Goal: Information Seeking & Learning: Learn about a topic

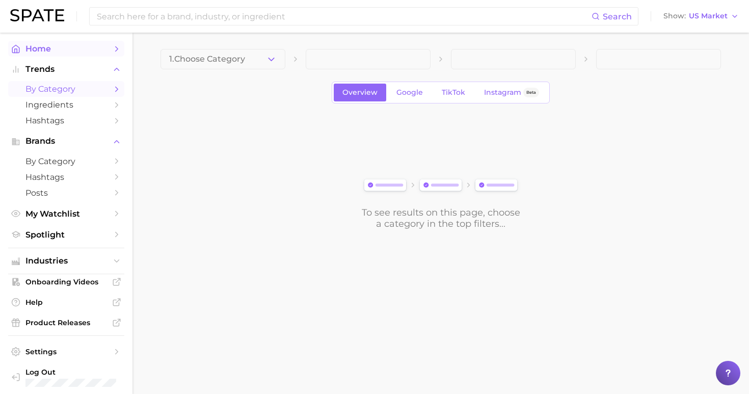
click at [70, 43] on link "Home" at bounding box center [66, 49] width 116 height 16
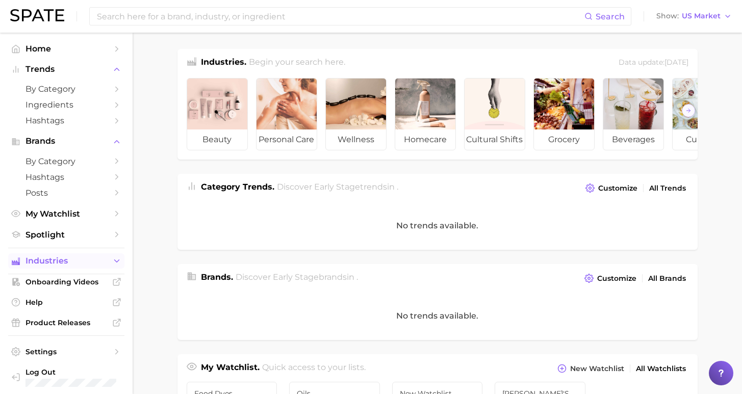
click at [90, 256] on span "Industries" at bounding box center [66, 260] width 82 height 9
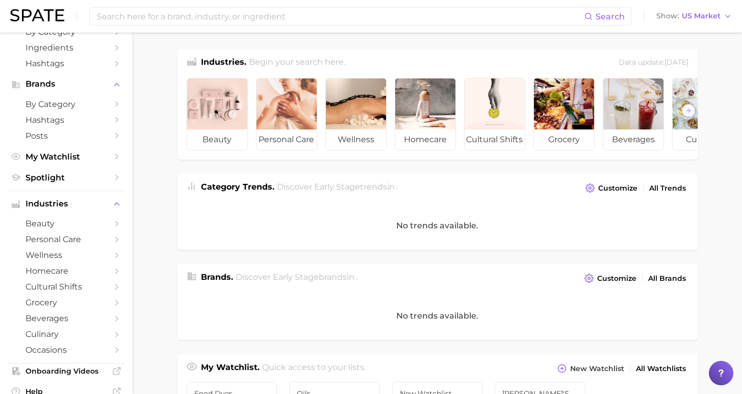
scroll to position [59, 0]
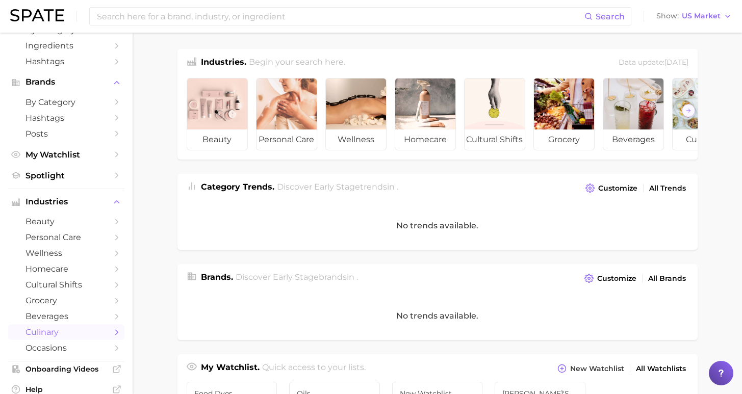
click at [112, 328] on icon "Sidebar" at bounding box center [116, 332] width 9 height 9
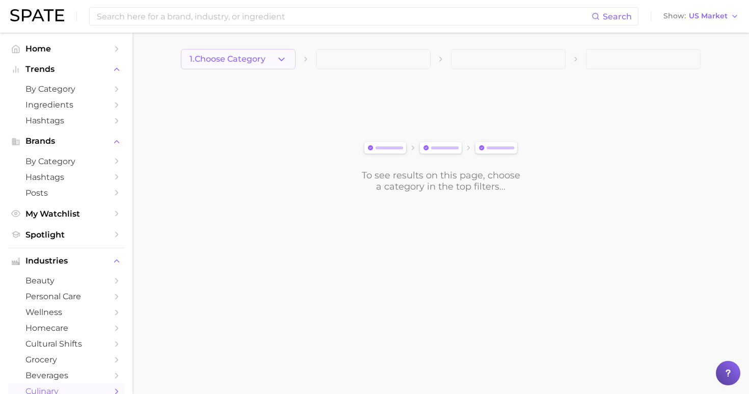
click at [282, 60] on polyline "button" at bounding box center [282, 59] width 6 height 3
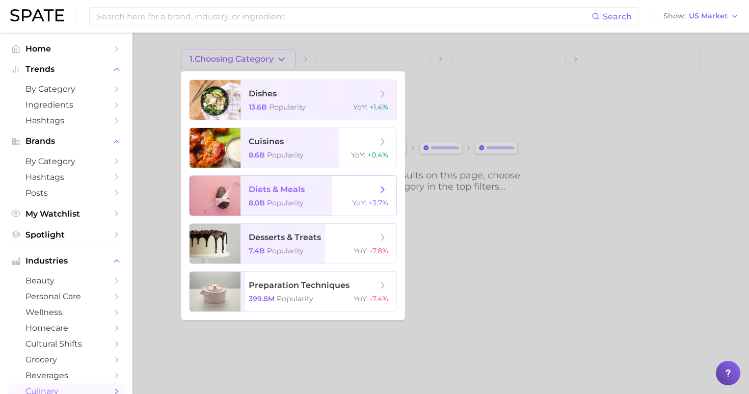
click at [361, 206] on span "YoY :" at bounding box center [359, 202] width 14 height 9
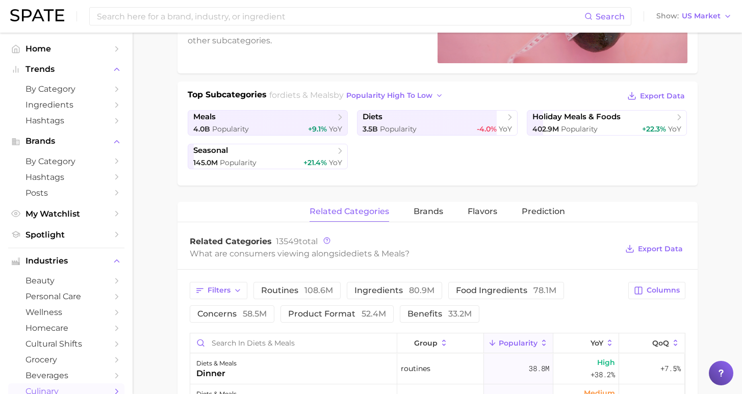
scroll to position [192, 0]
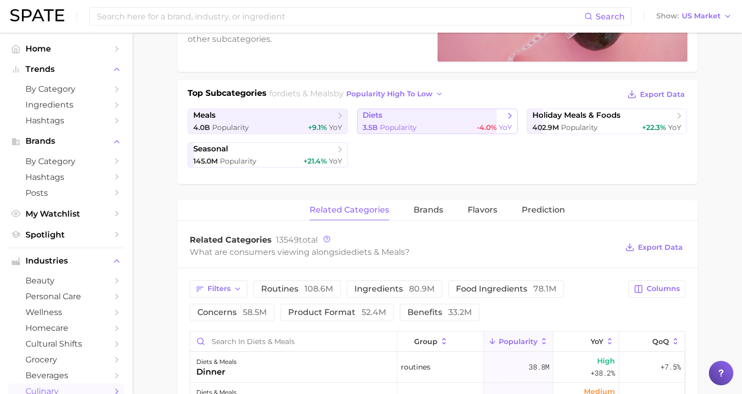
click at [424, 121] on span "diets" at bounding box center [433, 116] width 142 height 10
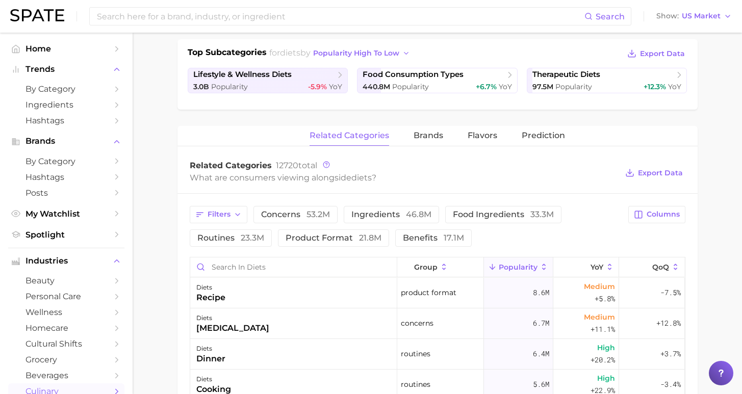
scroll to position [214, 0]
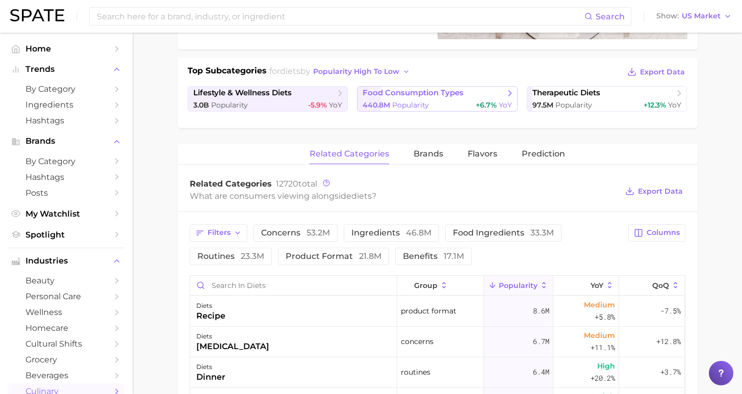
click at [457, 91] on span "food consumption types" at bounding box center [433, 93] width 142 height 10
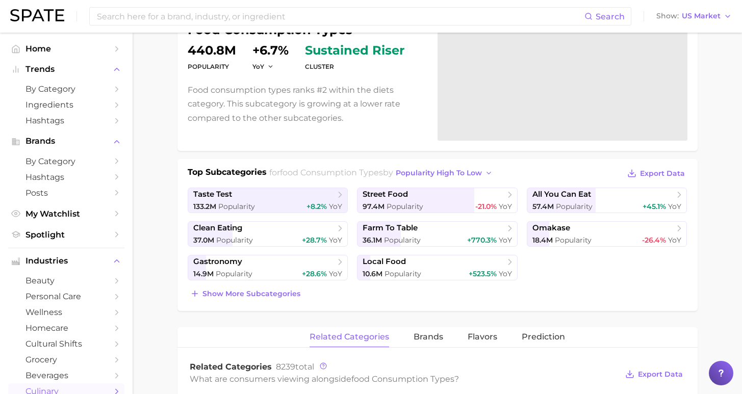
scroll to position [116, 0]
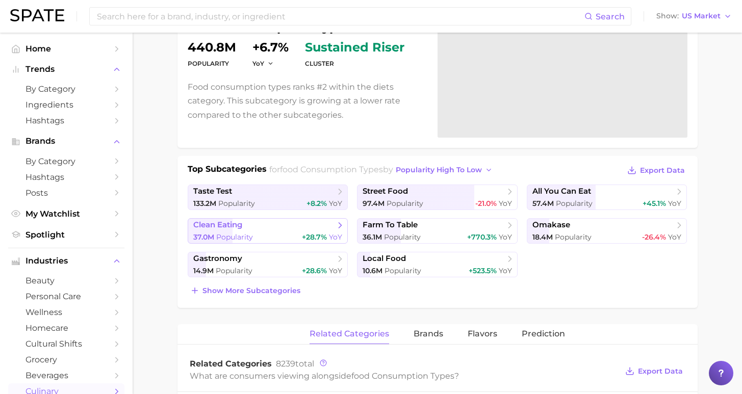
click at [293, 232] on div "37.0m Popularity +28.7% YoY" at bounding box center [267, 237] width 149 height 10
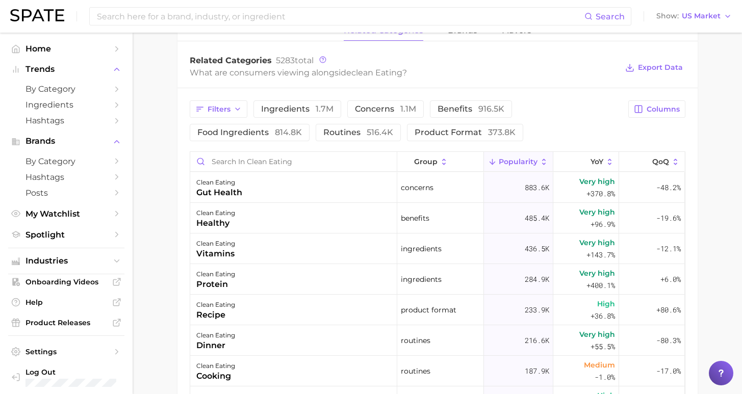
scroll to position [511, 0]
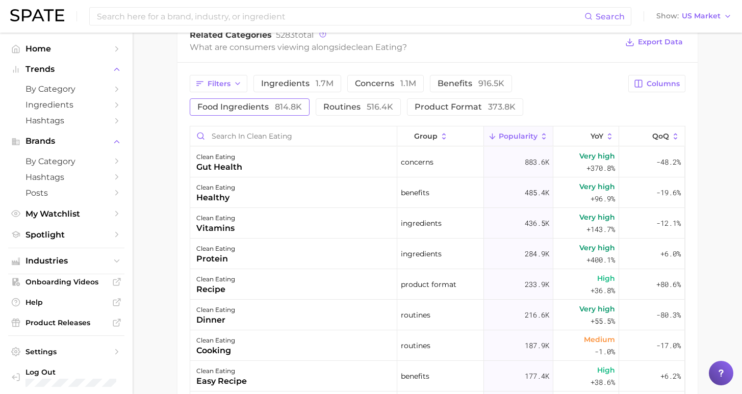
click at [302, 103] on span "food ingredients 814.8k" at bounding box center [249, 107] width 105 height 8
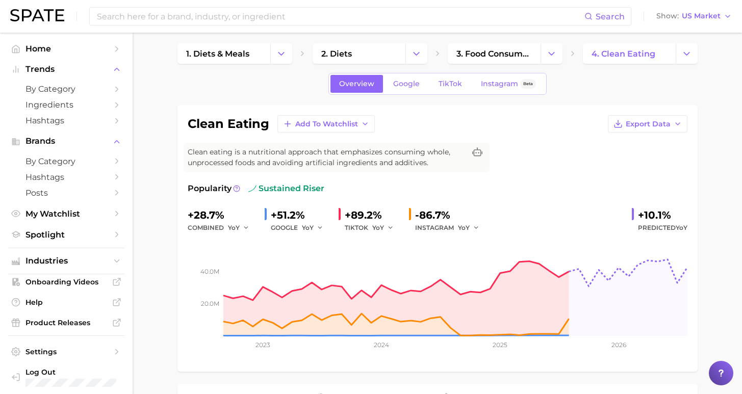
scroll to position [0, 0]
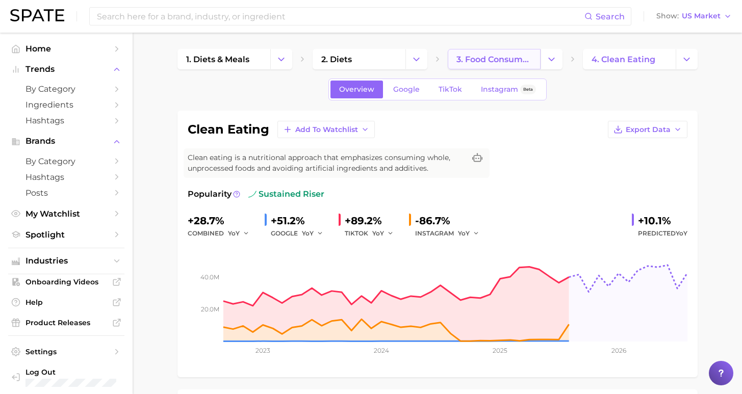
click at [523, 62] on span "3. food consumption types" at bounding box center [493, 60] width 75 height 10
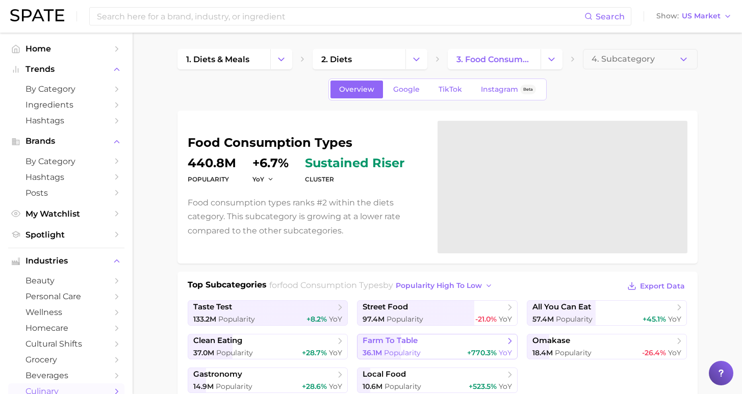
click at [454, 341] on span "farm to table" at bounding box center [433, 341] width 142 height 10
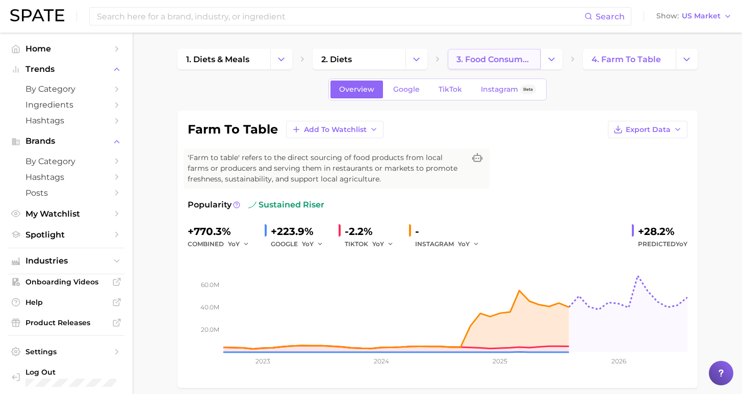
click at [503, 52] on link "3. food consumption types" at bounding box center [494, 59] width 93 height 20
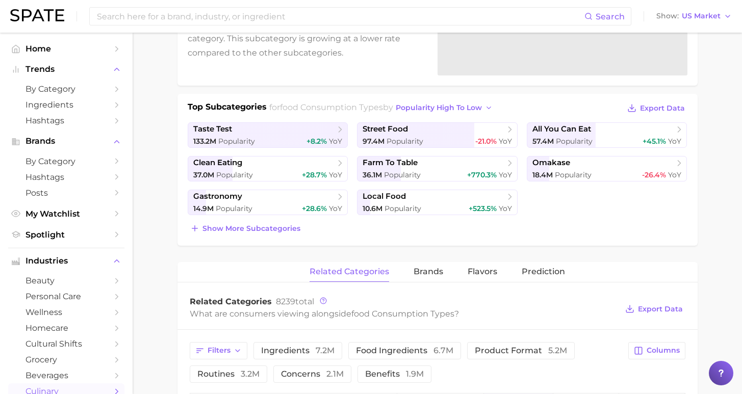
scroll to position [180, 0]
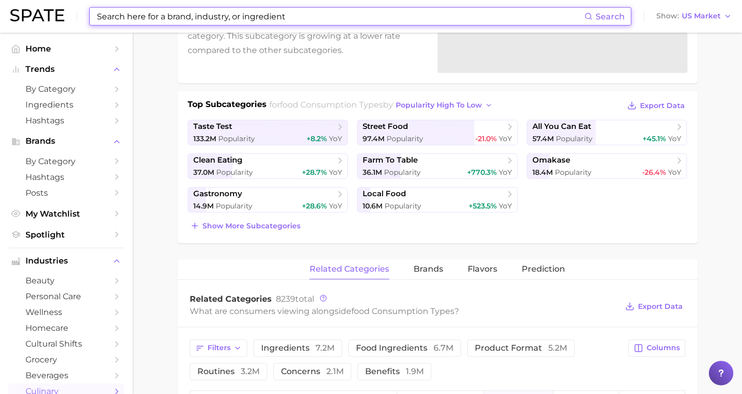
click at [324, 20] on input at bounding box center [340, 16] width 488 height 17
drag, startPoint x: 279, startPoint y: 11, endPoint x: 178, endPoint y: 15, distance: 101.0
click at [178, 15] on input at bounding box center [340, 16] width 488 height 17
drag, startPoint x: 284, startPoint y: 19, endPoint x: 207, endPoint y: 16, distance: 77.6
click at [207, 16] on input at bounding box center [340, 16] width 488 height 17
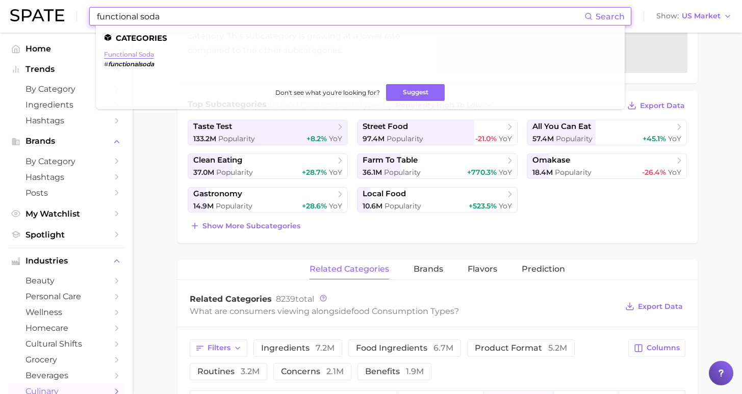
type input "functional soda"
click at [138, 55] on link "functional soda" at bounding box center [129, 54] width 50 height 8
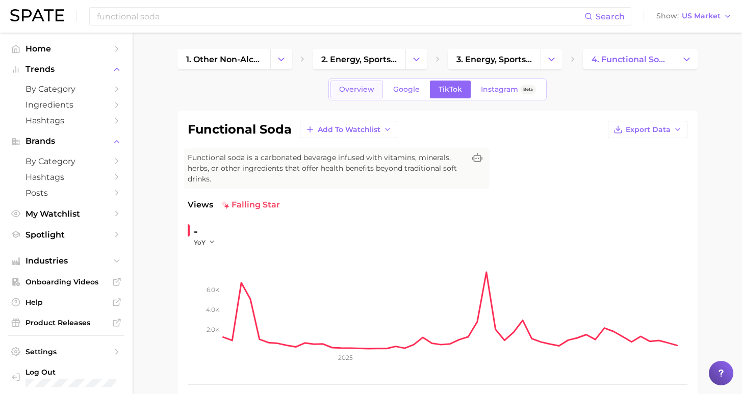
click at [351, 84] on link "Overview" at bounding box center [356, 90] width 53 height 18
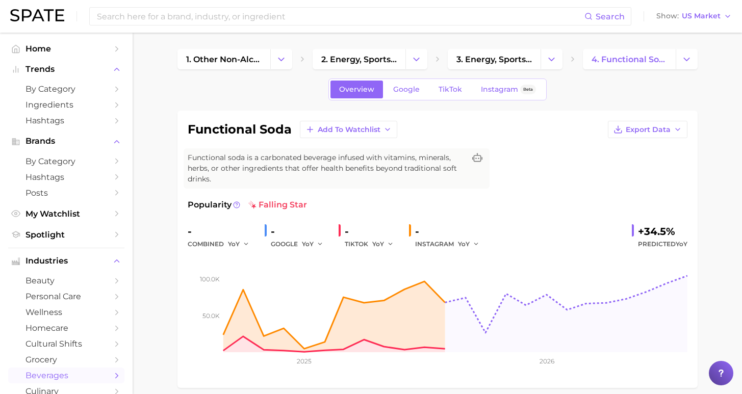
click at [363, 238] on div "TIKTOK YoY" at bounding box center [373, 244] width 56 height 12
click at [382, 238] on button "YoY" at bounding box center [383, 244] width 22 height 12
click at [386, 270] on button "QoQ" at bounding box center [428, 279] width 112 height 18
click at [312, 238] on button "YoY" at bounding box center [313, 244] width 22 height 12
click at [320, 270] on button "QoQ" at bounding box center [358, 279] width 112 height 18
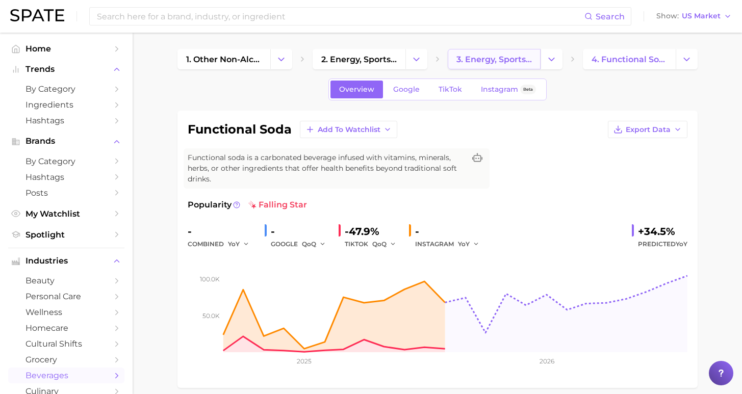
click at [508, 63] on span "3. energy, sports & functional drinks" at bounding box center [493, 60] width 75 height 10
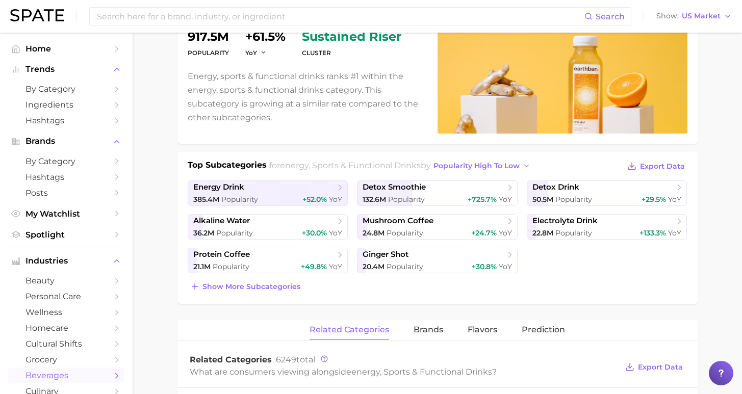
scroll to position [118, 0]
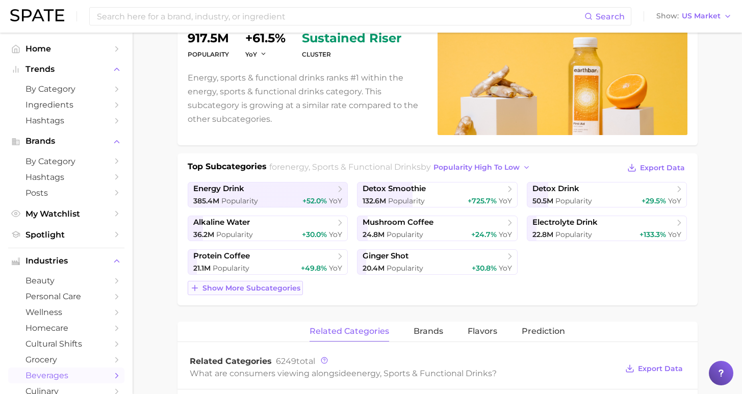
click at [284, 285] on span "Show more subcategories" at bounding box center [251, 288] width 98 height 9
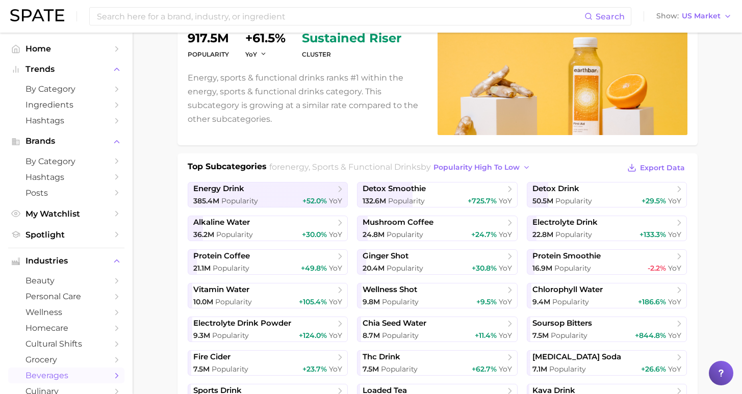
click at [477, 159] on div "Top Subcategories for energy, sports & functional drinks by popularity high to …" at bounding box center [437, 363] width 520 height 421
click at [479, 168] on span "popularity high to low" at bounding box center [476, 167] width 86 height 9
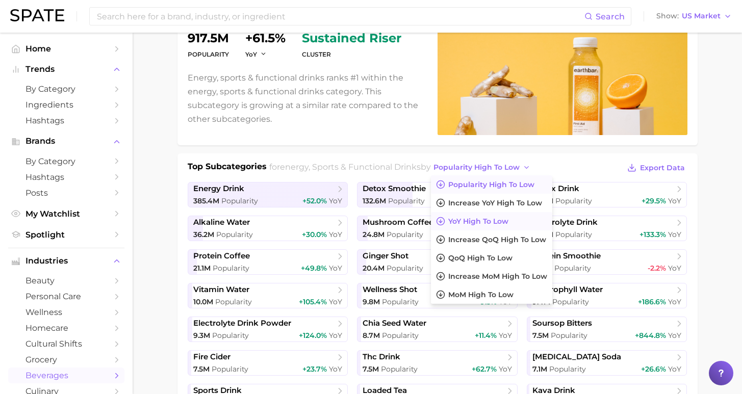
click at [481, 217] on span "YoY high to low" at bounding box center [478, 221] width 60 height 9
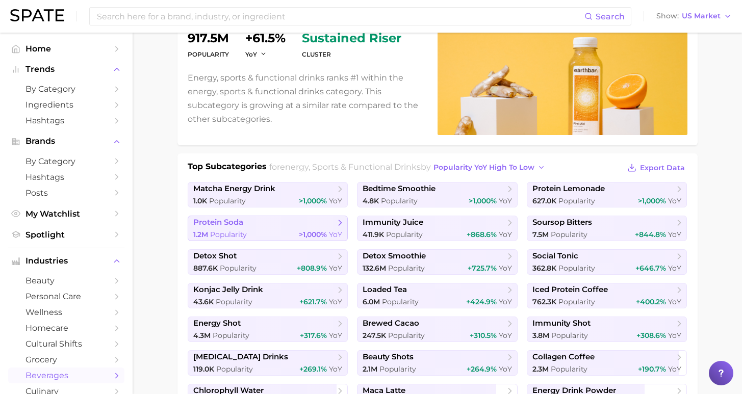
click at [283, 223] on span "protein soda" at bounding box center [264, 223] width 142 height 10
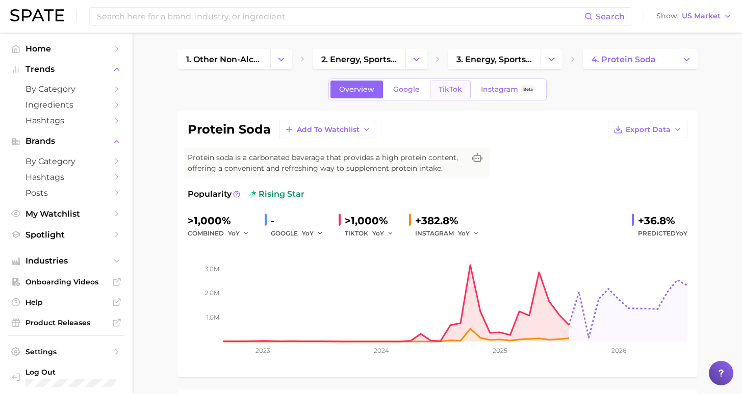
click at [458, 94] on link "TikTok" at bounding box center [450, 90] width 41 height 18
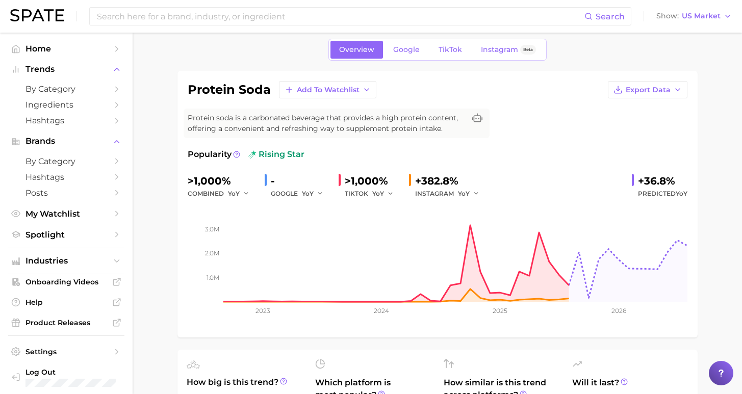
scroll to position [33, 0]
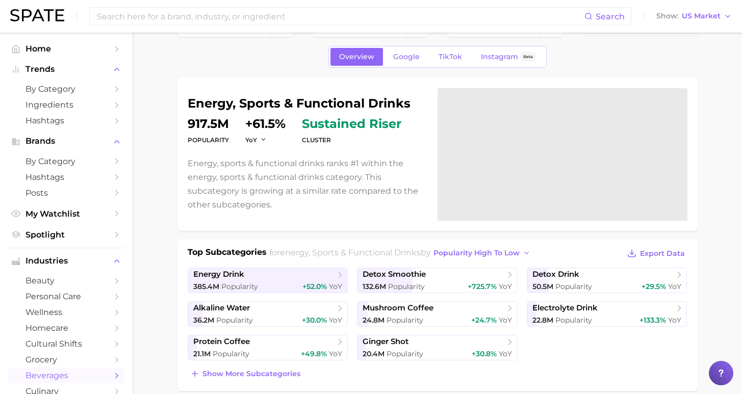
scroll to position [118, 0]
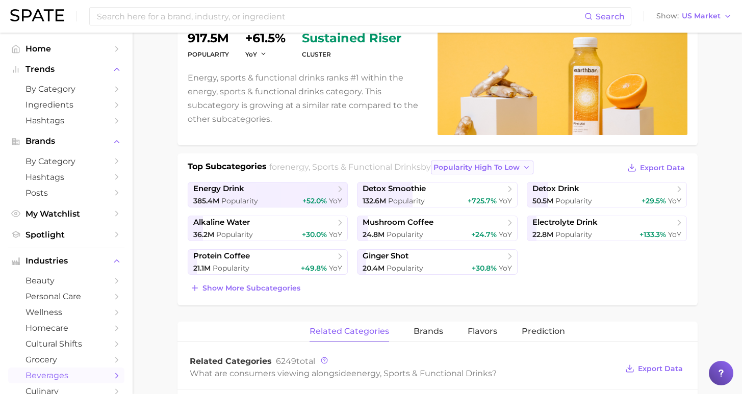
click at [448, 169] on span "popularity high to low" at bounding box center [476, 167] width 86 height 9
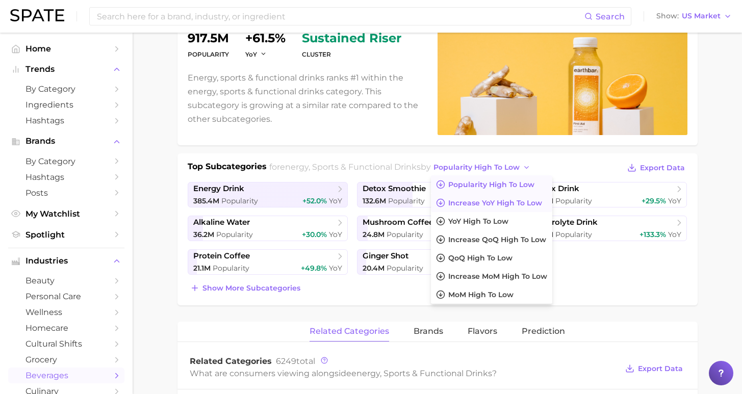
click at [451, 206] on span "Increase YoY high to low" at bounding box center [495, 203] width 94 height 9
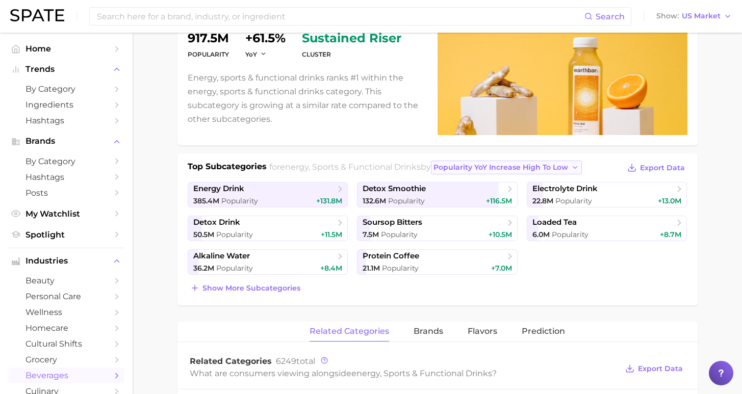
click at [488, 167] on span "Popularity YoY increase high to low" at bounding box center [500, 167] width 135 height 9
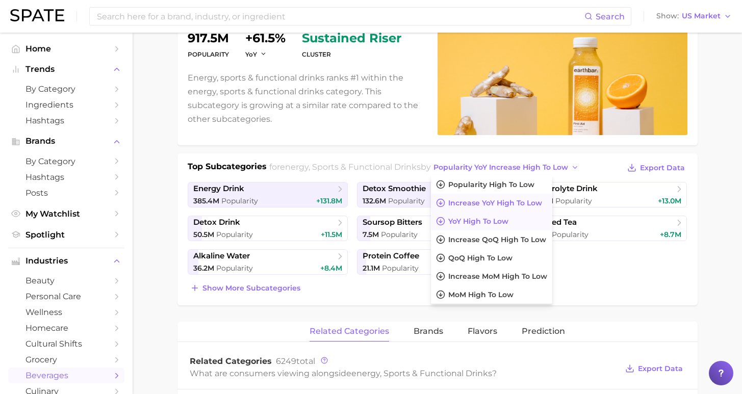
click at [479, 220] on span "YoY high to low" at bounding box center [478, 221] width 60 height 9
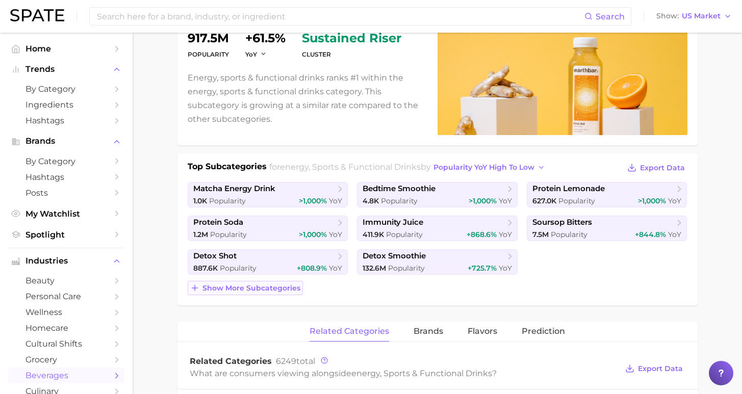
click at [273, 289] on span "Show more subcategories" at bounding box center [251, 288] width 98 height 9
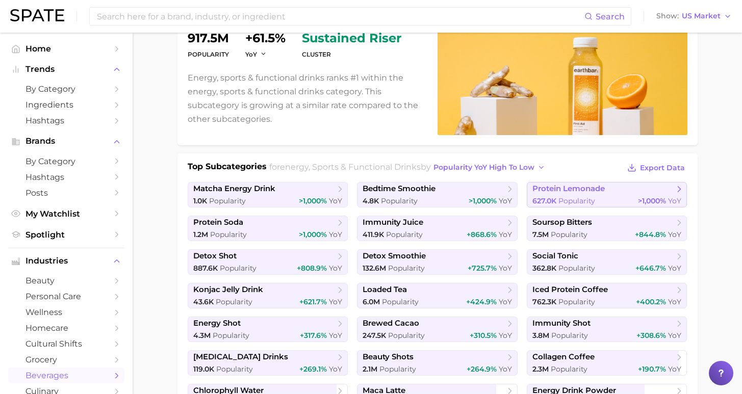
click at [588, 186] on span "protein lemonade" at bounding box center [568, 189] width 72 height 10
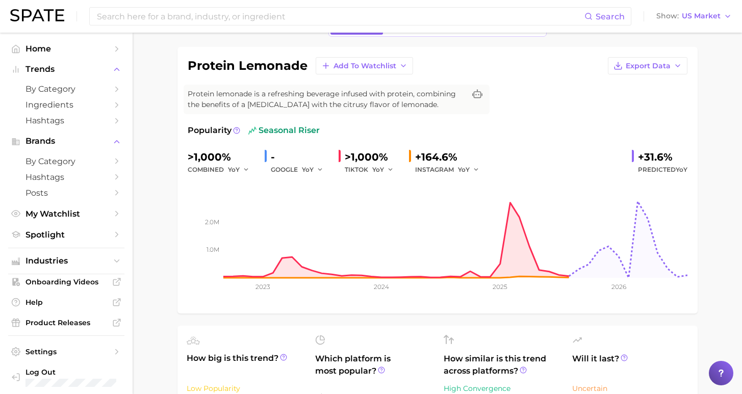
scroll to position [51, 0]
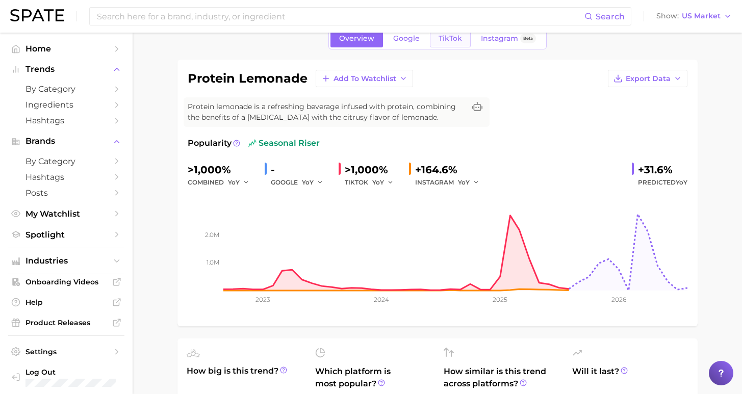
click at [453, 40] on span "TikTok" at bounding box center [449, 38] width 23 height 9
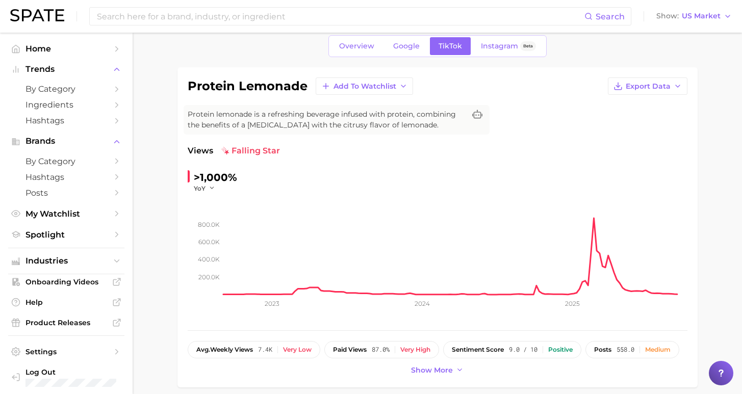
scroll to position [40, 0]
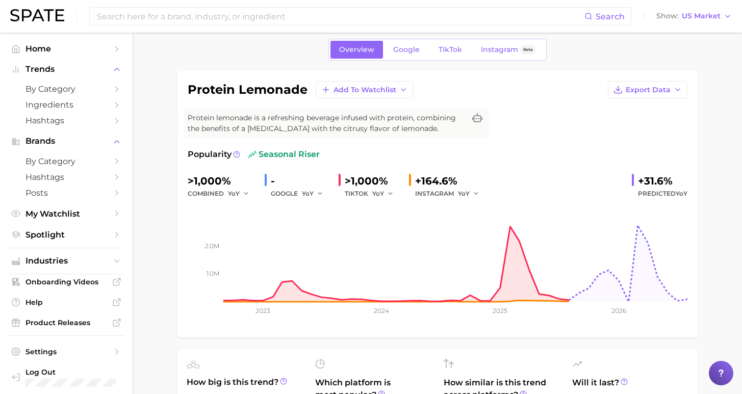
scroll to position [51, 0]
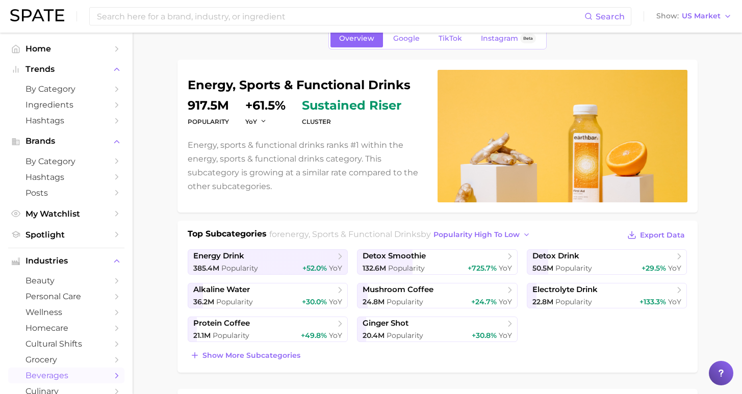
scroll to position [118, 0]
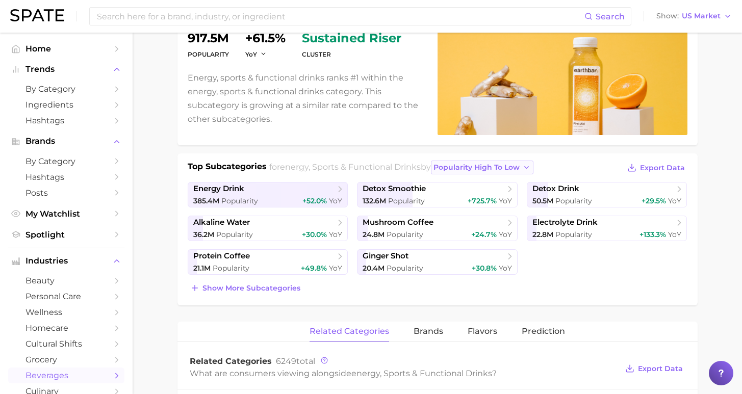
click at [436, 168] on span "popularity high to low" at bounding box center [476, 167] width 86 height 9
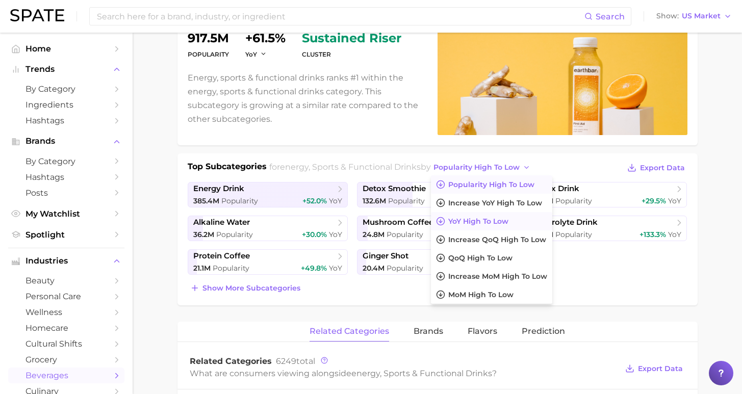
click at [450, 222] on span "YoY high to low" at bounding box center [478, 221] width 60 height 9
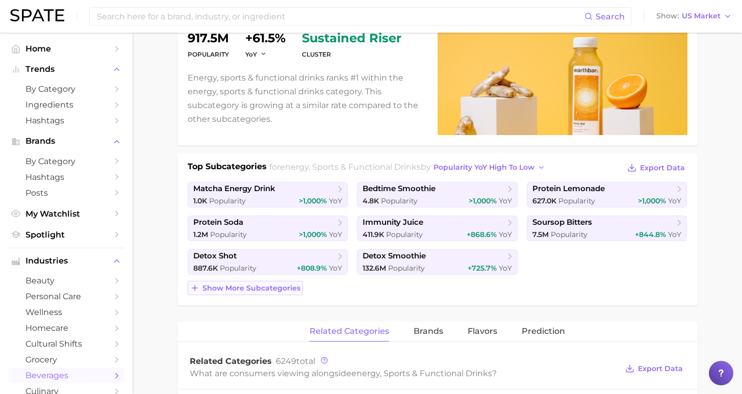
click at [279, 284] on span "Show more subcategories" at bounding box center [251, 288] width 98 height 9
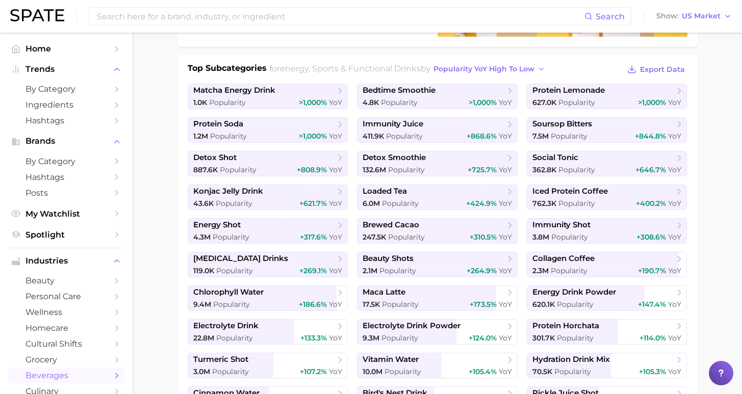
scroll to position [220, 0]
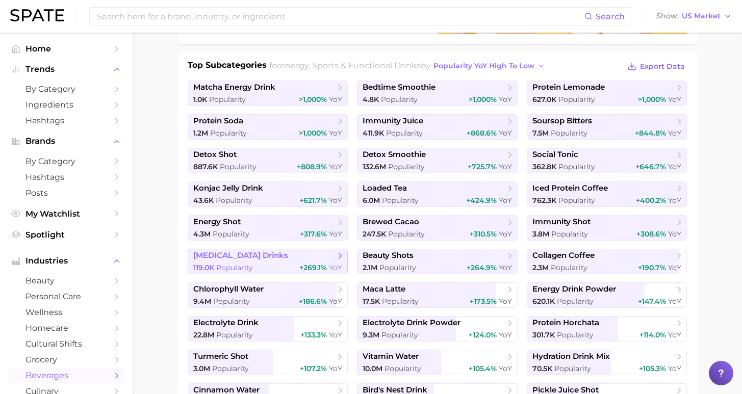
click at [302, 263] on span "+269.1% YoY" at bounding box center [320, 268] width 43 height 10
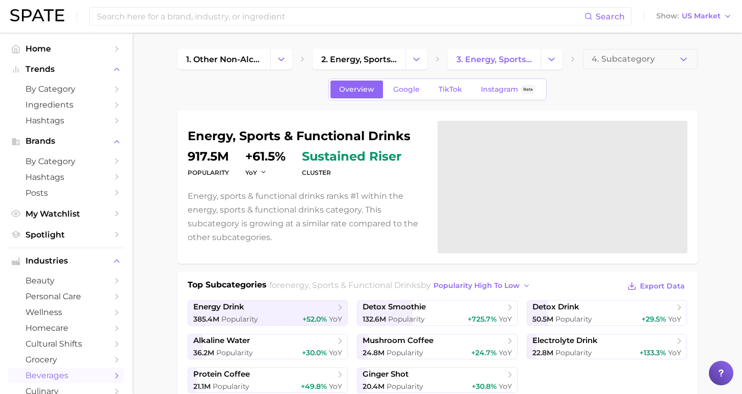
scroll to position [220, 0]
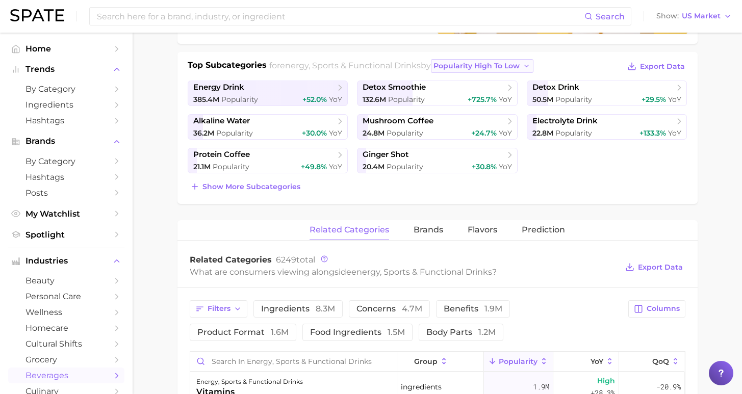
click at [485, 67] on span "popularity high to low" at bounding box center [476, 66] width 86 height 9
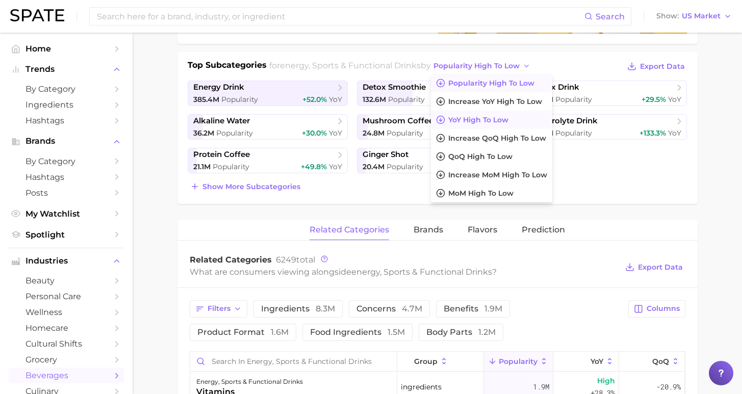
click at [484, 122] on span "YoY high to low" at bounding box center [478, 120] width 60 height 9
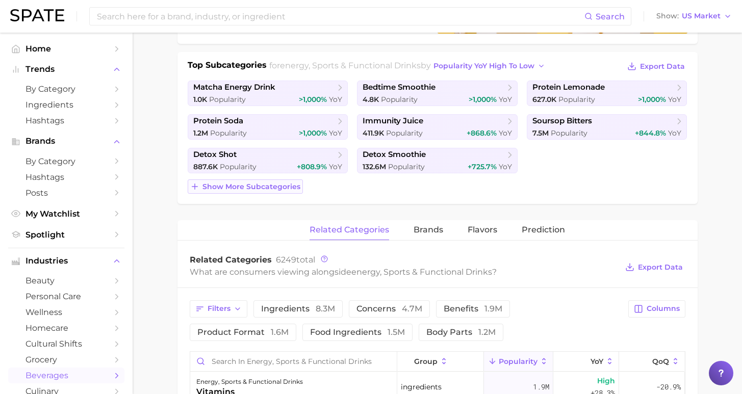
click at [283, 182] on span "Show more subcategories" at bounding box center [251, 186] width 98 height 9
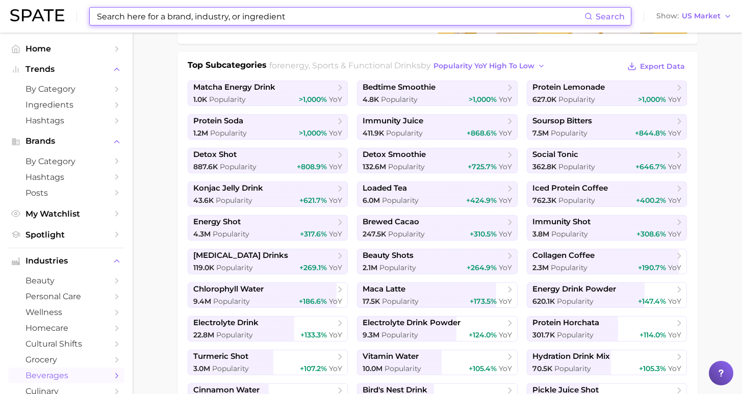
click at [264, 18] on input at bounding box center [340, 16] width 488 height 17
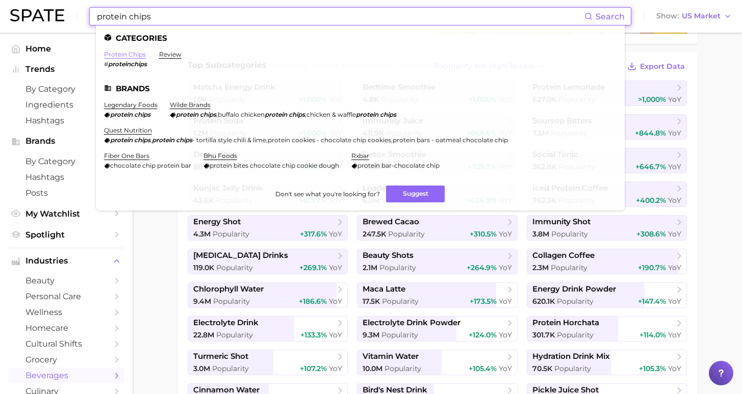
type input "protein chips"
click at [133, 54] on link "protein chips" at bounding box center [125, 54] width 42 height 8
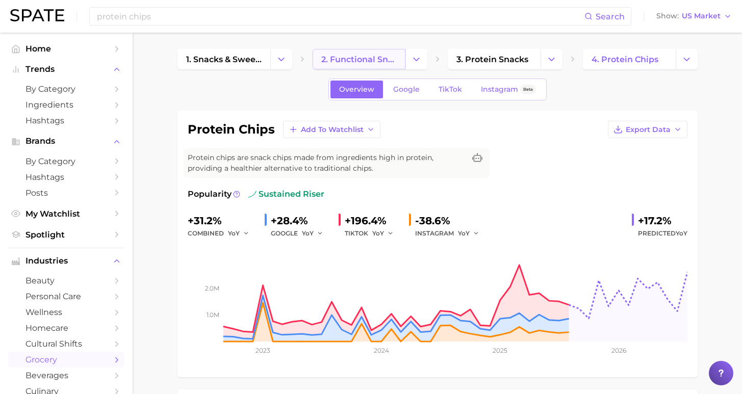
click at [354, 62] on span "2. functional snacks" at bounding box center [358, 60] width 75 height 10
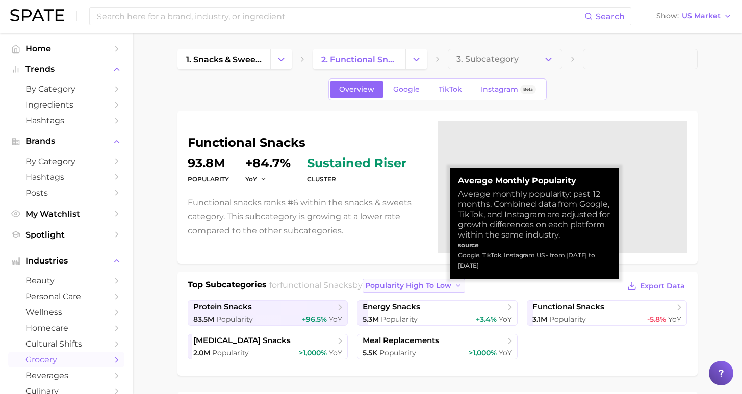
click at [406, 288] on span "popularity high to low" at bounding box center [408, 285] width 86 height 9
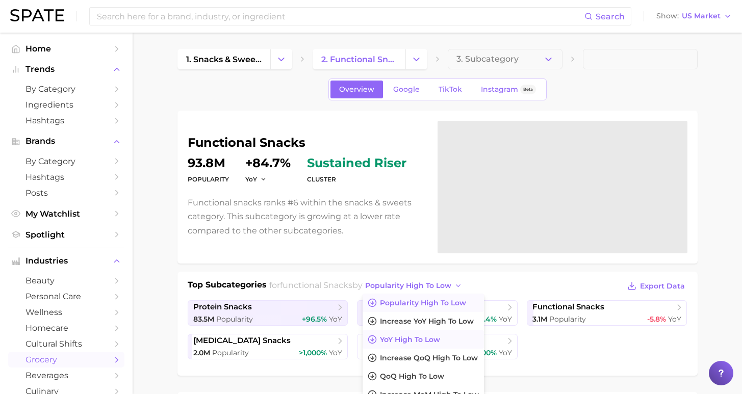
click at [403, 336] on span "YoY high to low" at bounding box center [410, 339] width 60 height 9
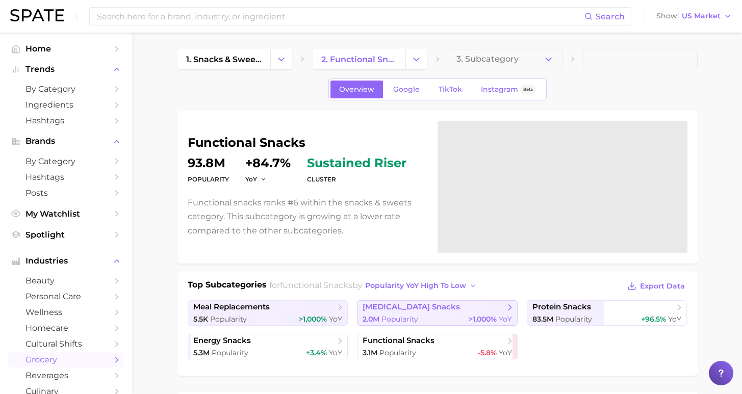
click at [412, 317] on div "2.0m Popularity >1,000% YoY" at bounding box center [436, 320] width 149 height 10
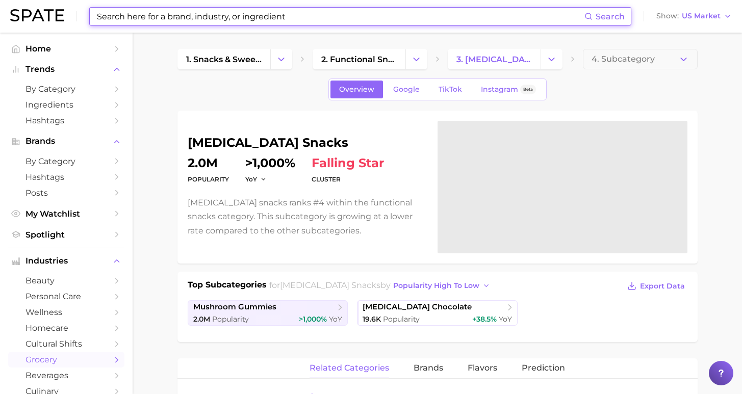
click at [366, 19] on input at bounding box center [340, 16] width 488 height 17
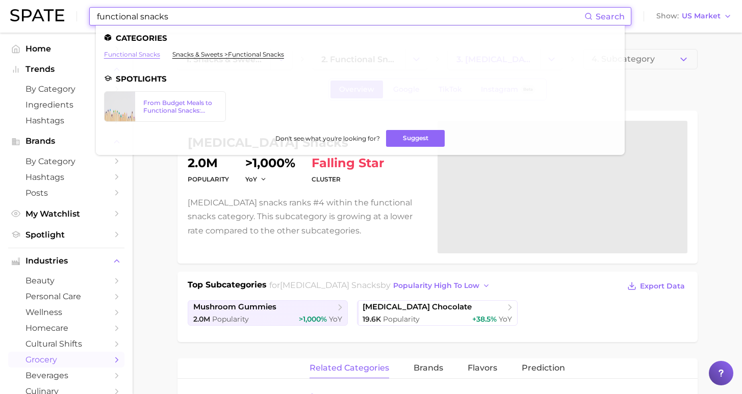
type input "functional snacks"
click at [145, 55] on link "functional snacks" at bounding box center [132, 54] width 56 height 8
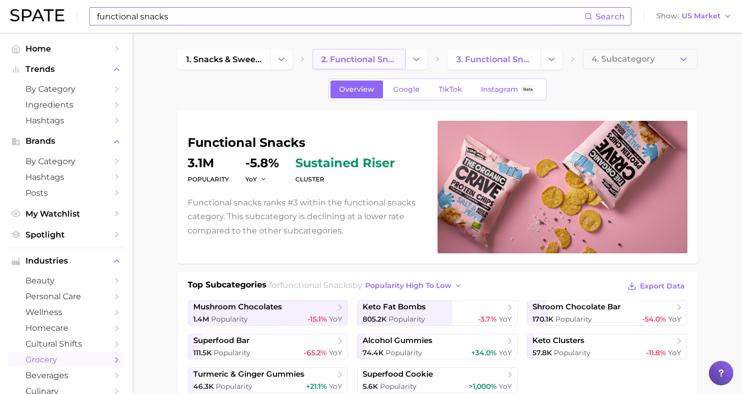
click at [366, 63] on span "2. functional snacks" at bounding box center [358, 60] width 75 height 10
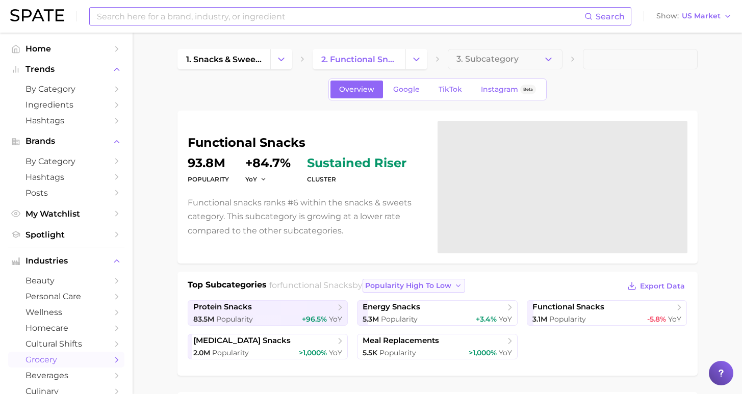
click at [388, 282] on span "popularity high to low" at bounding box center [408, 285] width 86 height 9
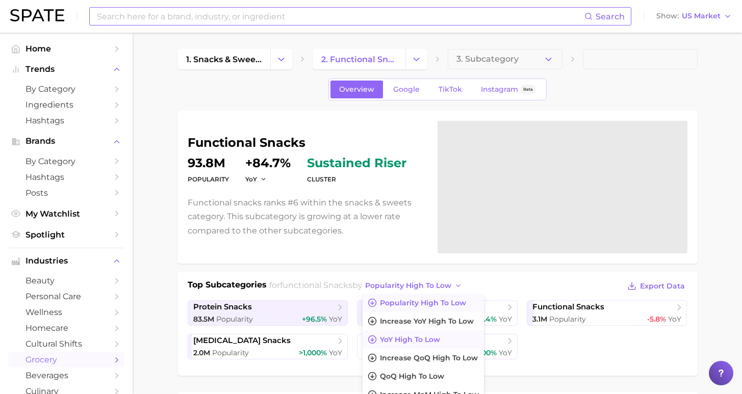
click at [394, 336] on span "YoY high to low" at bounding box center [410, 339] width 60 height 9
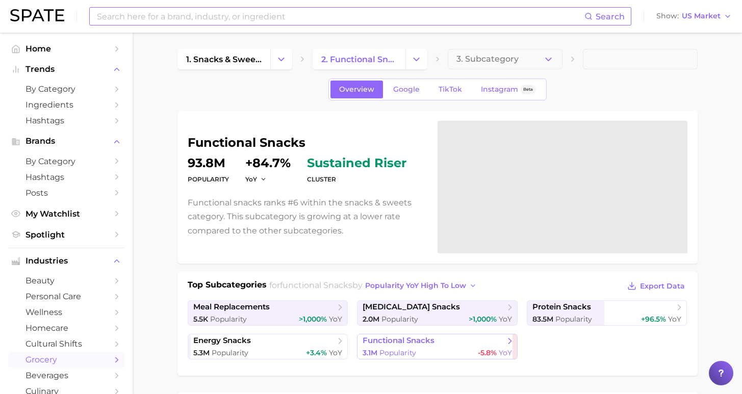
click at [471, 335] on link "functional snacks 3.1m Popularity -5.8% YoY" at bounding box center [437, 346] width 161 height 25
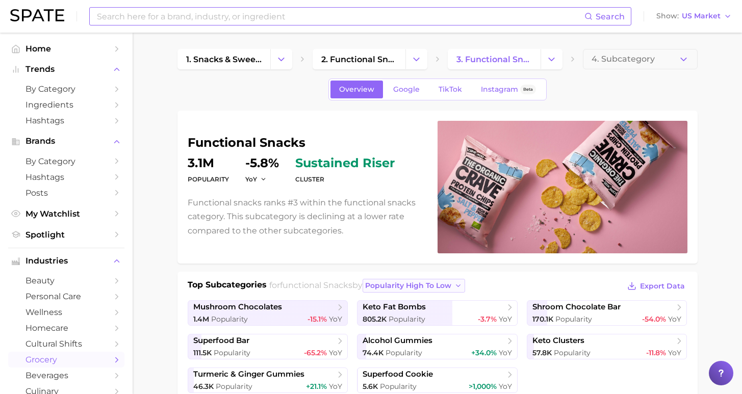
click at [433, 286] on span "popularity high to low" at bounding box center [408, 285] width 86 height 9
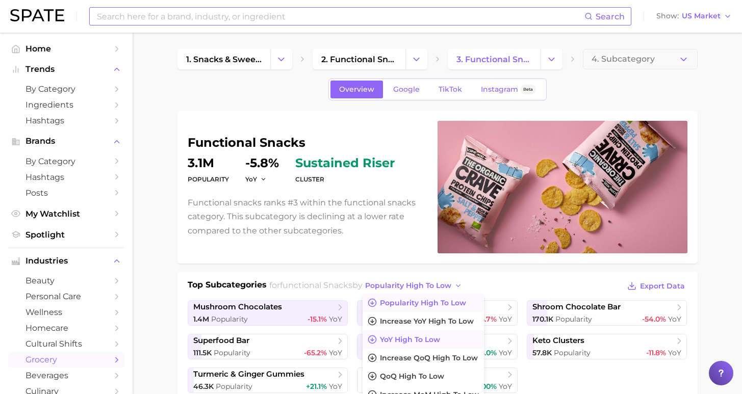
click at [424, 333] on button "YoY high to low" at bounding box center [422, 339] width 121 height 18
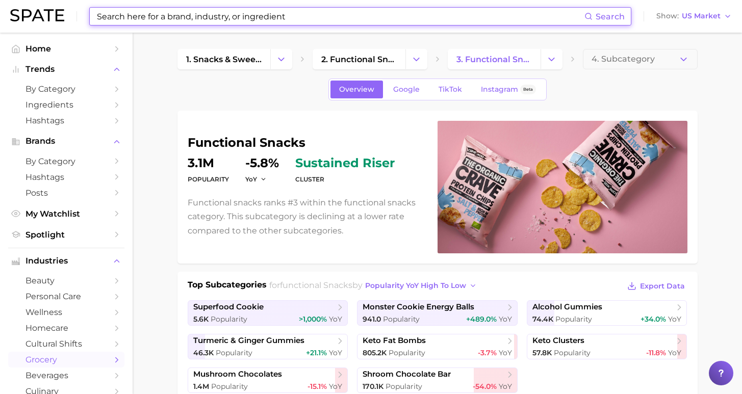
click at [500, 19] on input at bounding box center [340, 16] width 488 height 17
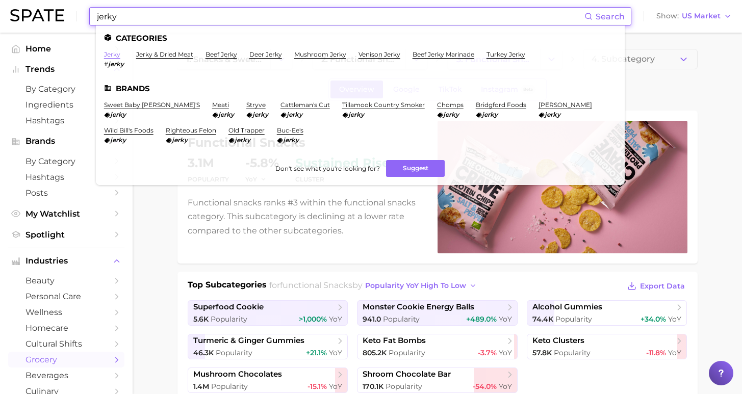
type input "jerky"
click at [115, 51] on link "jerky" at bounding box center [112, 54] width 16 height 8
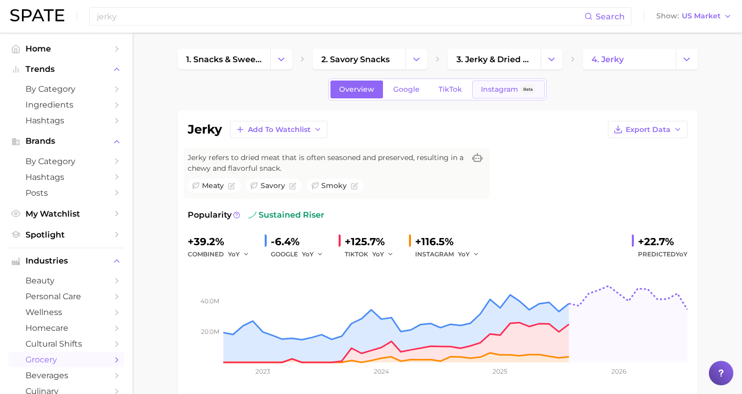
click at [494, 88] on span "Instagram" at bounding box center [499, 89] width 37 height 9
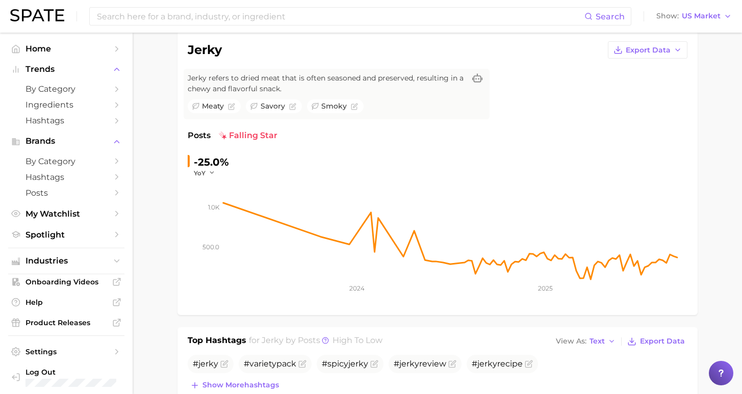
scroll to position [12, 0]
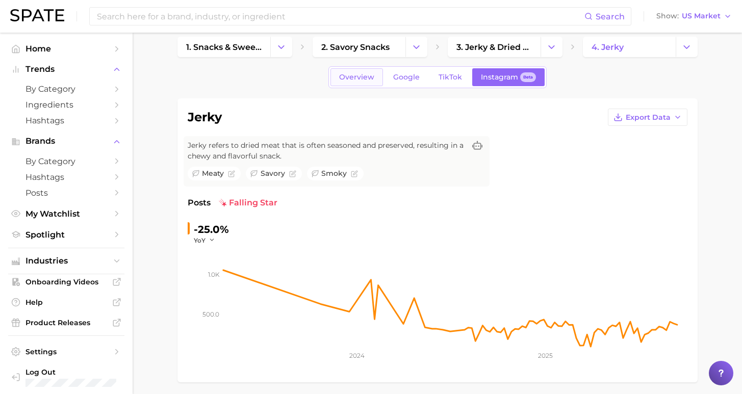
click at [372, 76] on span "Overview" at bounding box center [356, 77] width 35 height 9
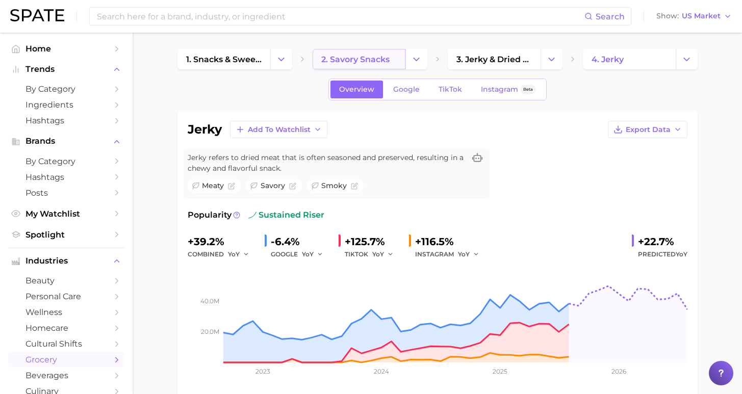
click at [368, 65] on link "2. savory snacks" at bounding box center [358, 59] width 93 height 20
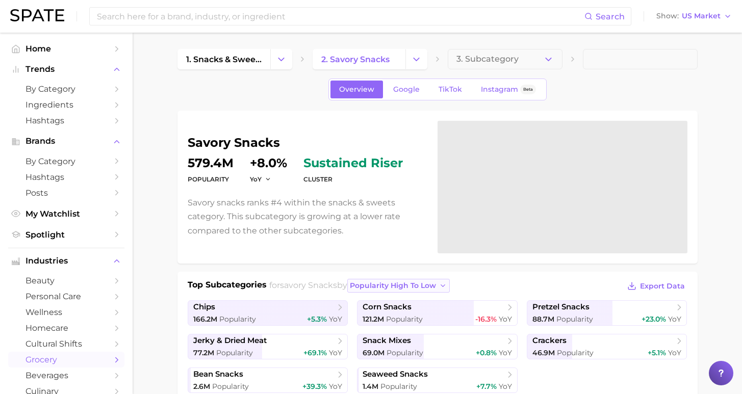
click at [433, 292] on button "popularity high to low" at bounding box center [398, 286] width 102 height 14
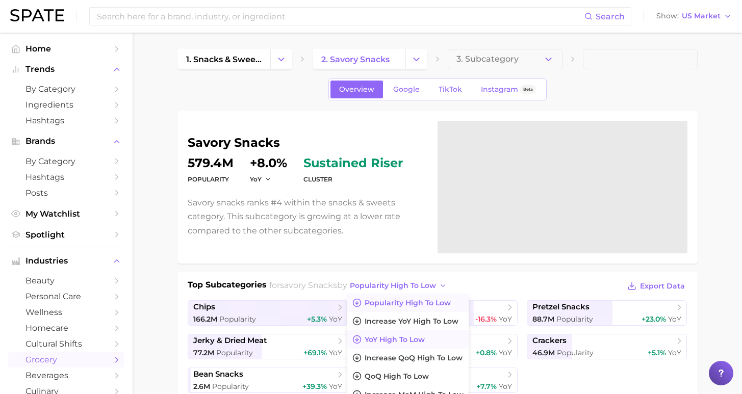
click at [423, 336] on button "YoY high to low" at bounding box center [407, 339] width 121 height 18
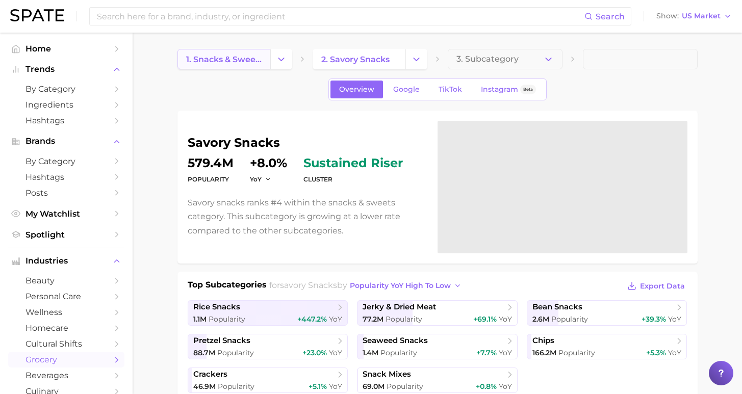
click at [235, 58] on span "1. snacks & sweets" at bounding box center [223, 60] width 75 height 10
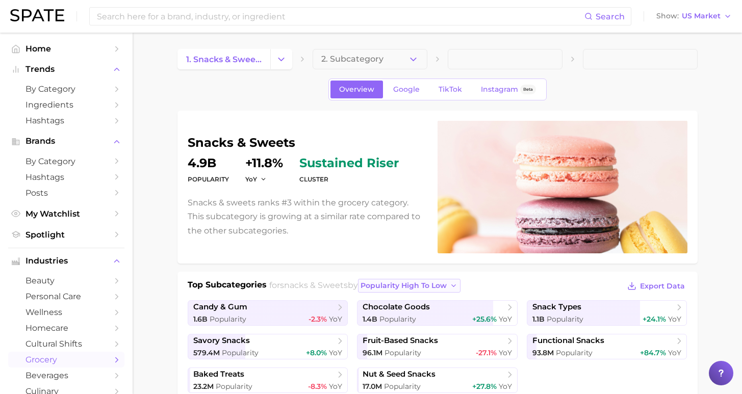
click at [387, 286] on span "popularity high to low" at bounding box center [403, 285] width 86 height 9
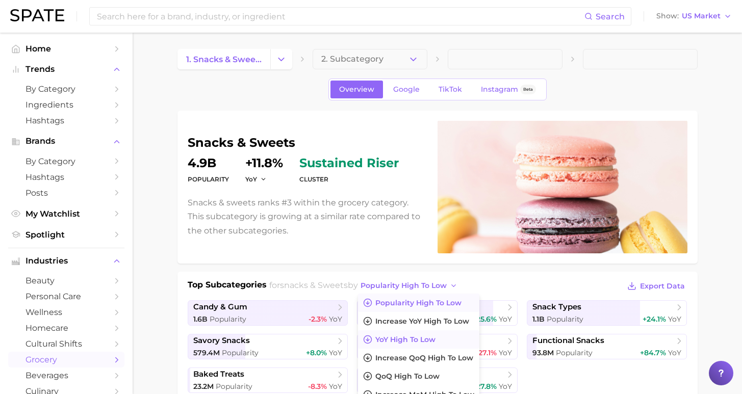
click at [390, 335] on span "YoY high to low" at bounding box center [405, 339] width 60 height 9
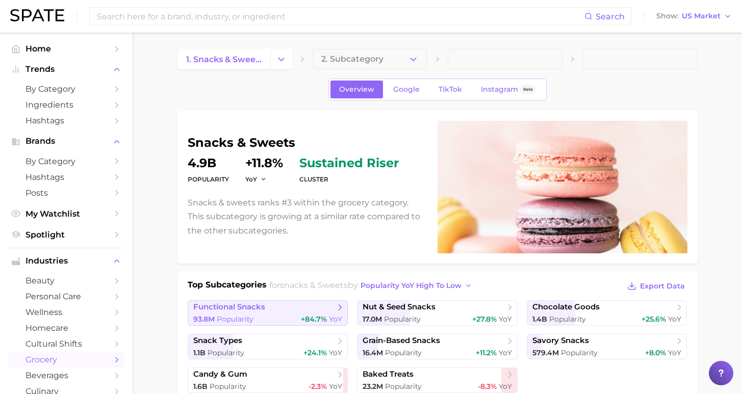
click at [314, 324] on span "+84.7% YoY" at bounding box center [321, 320] width 41 height 10
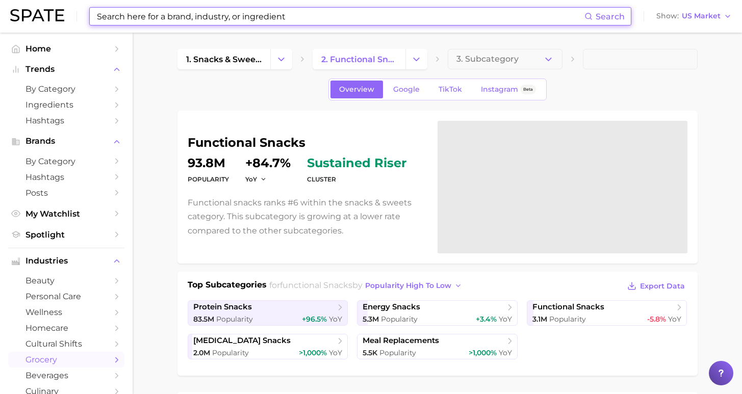
click at [268, 20] on input at bounding box center [340, 16] width 488 height 17
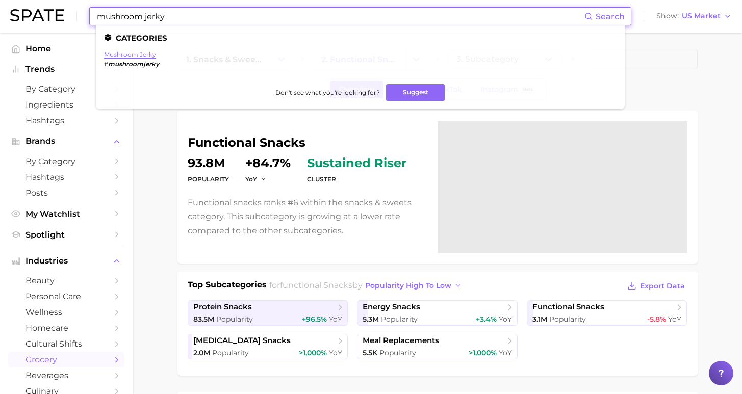
type input "mushroom jerky"
click at [142, 55] on link "mushroom jerky" at bounding box center [130, 54] width 52 height 8
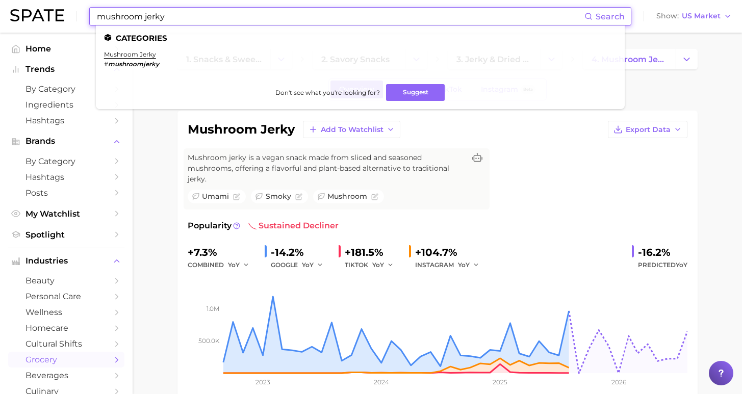
drag, startPoint x: 191, startPoint y: 10, endPoint x: 127, endPoint y: 4, distance: 63.6
click at [127, 4] on div "mushroom jerky Search Categories mushroom jerky # mushroomjerky Don't see what …" at bounding box center [370, 16] width 721 height 33
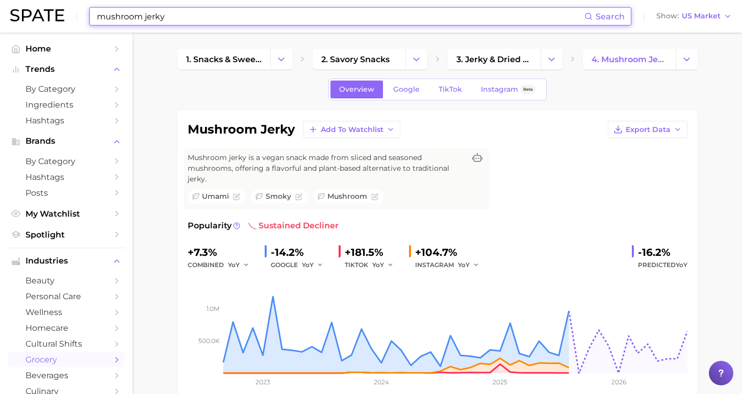
click at [181, 14] on input "mushroom jerky" at bounding box center [340, 16] width 488 height 17
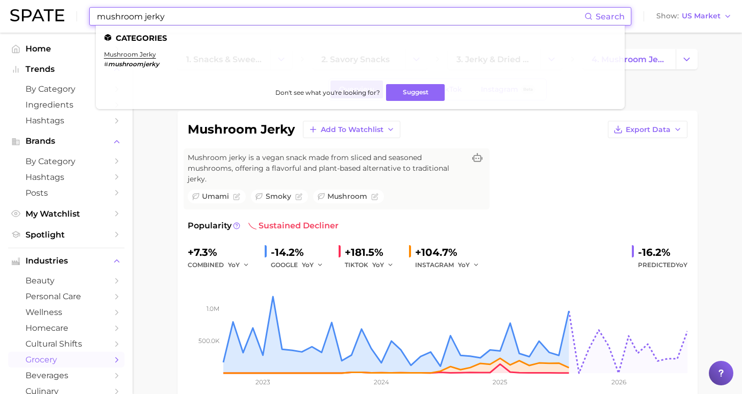
click at [169, 15] on input "mushroom jerky" at bounding box center [340, 16] width 488 height 17
drag, startPoint x: 169, startPoint y: 15, endPoint x: 99, endPoint y: 12, distance: 69.9
click at [99, 12] on input "mushroom jerky" at bounding box center [340, 16] width 488 height 17
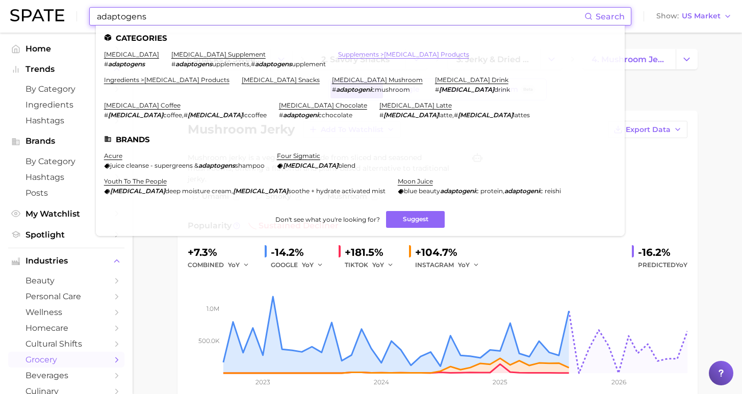
type input "adaptogens"
click at [373, 52] on link "supplements > [MEDICAL_DATA] products" at bounding box center [403, 54] width 131 height 8
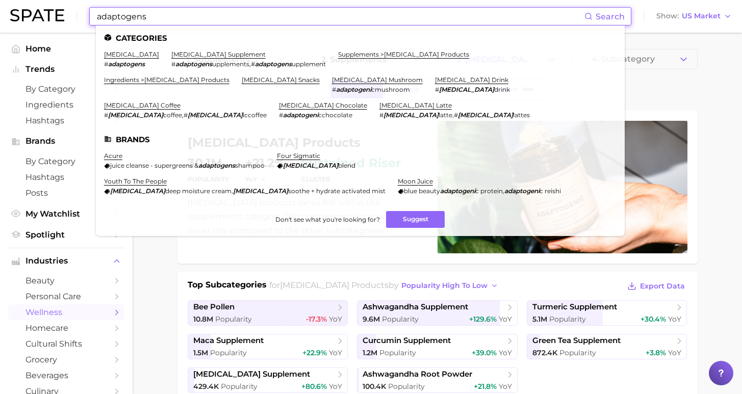
drag, startPoint x: 148, startPoint y: 15, endPoint x: 39, endPoint y: 3, distance: 109.2
click at [39, 3] on div "adaptogens Search Categories [MEDICAL_DATA] # adaptogens [MEDICAL_DATA] supplem…" at bounding box center [370, 16] width 721 height 33
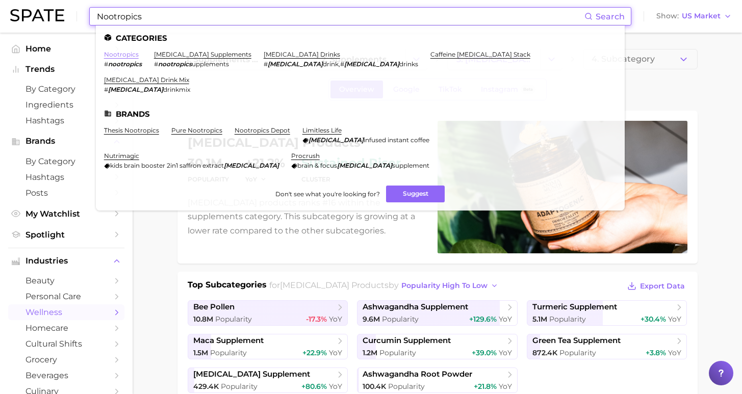
type input "Nootropics"
click at [126, 57] on link "nootropics" at bounding box center [121, 54] width 35 height 8
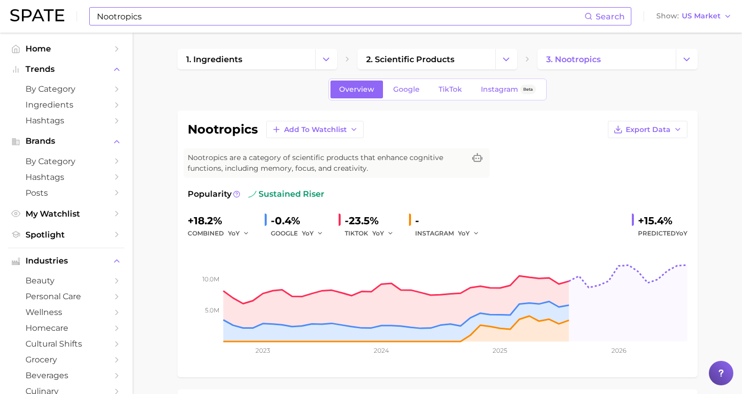
click at [262, 19] on input "Nootropics" at bounding box center [340, 16] width 488 height 17
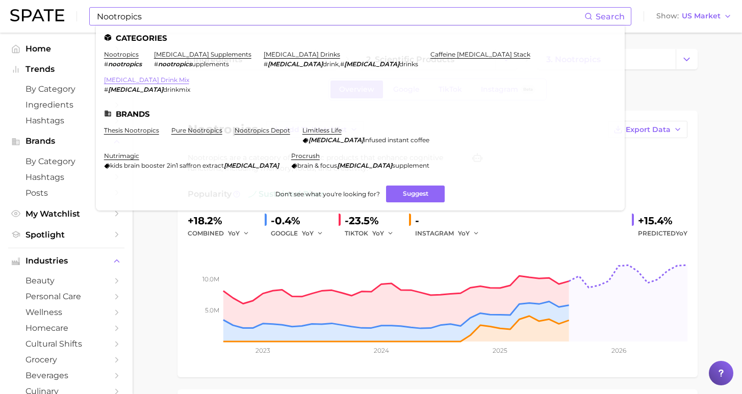
click at [189, 76] on link "[MEDICAL_DATA] drink mix" at bounding box center [146, 80] width 85 height 8
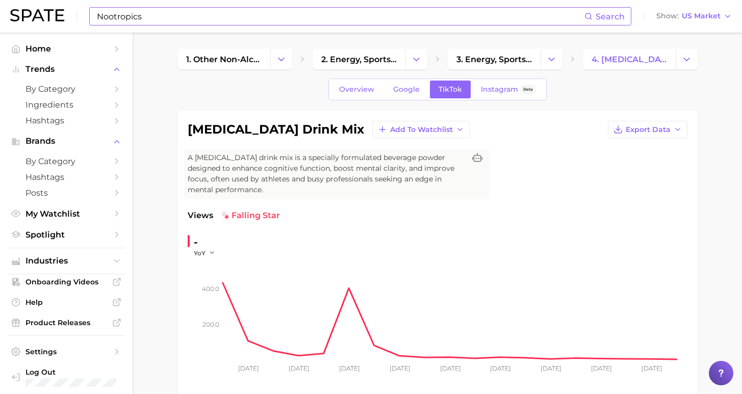
click at [304, 22] on input "Nootropics" at bounding box center [340, 16] width 488 height 17
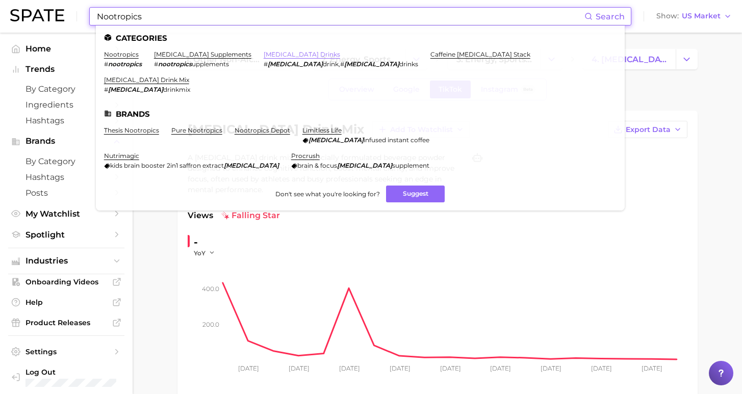
click at [264, 53] on link "[MEDICAL_DATA] drinks" at bounding box center [302, 54] width 76 height 8
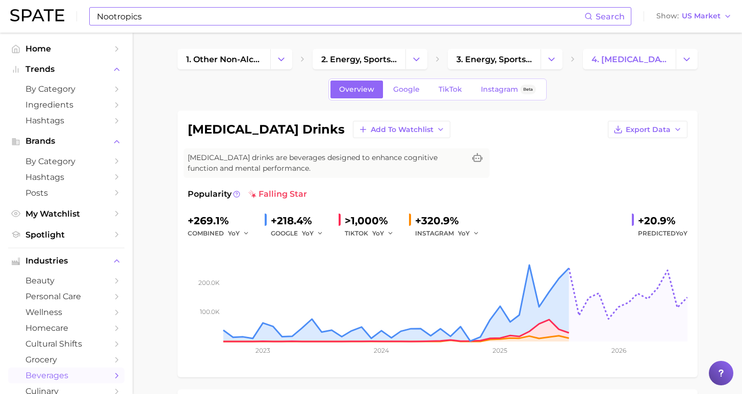
click at [221, 16] on input "Nootropics" at bounding box center [340, 16] width 488 height 17
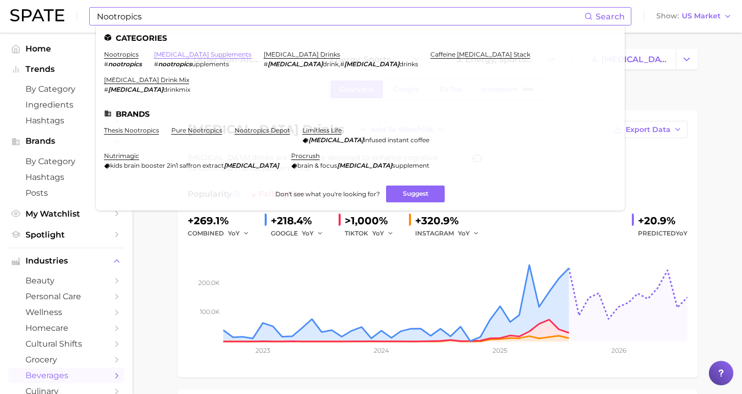
click at [200, 51] on link "[MEDICAL_DATA] supplements" at bounding box center [202, 54] width 97 height 8
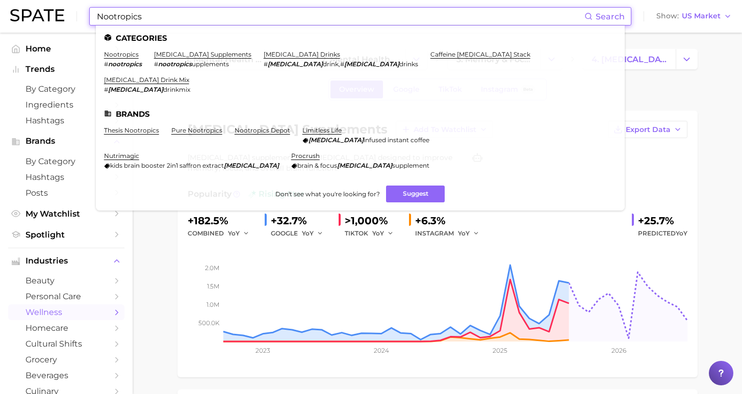
drag, startPoint x: 155, startPoint y: 17, endPoint x: 33, endPoint y: 12, distance: 123.0
click at [33, 12] on div "Nootropics Search Categories nootropics # nootropics [MEDICAL_DATA] supplements…" at bounding box center [370, 16] width 721 height 33
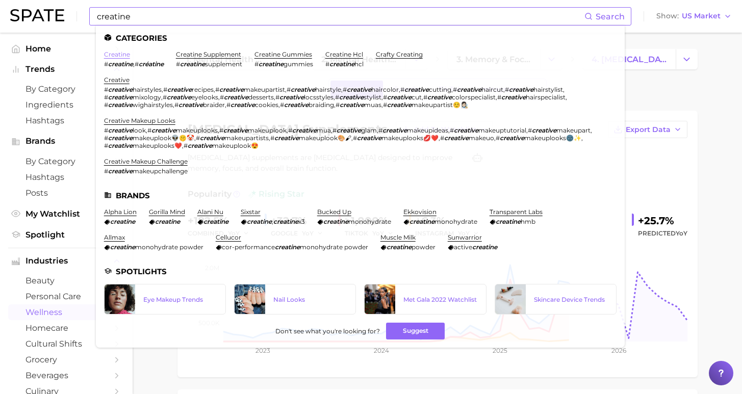
click at [122, 53] on link "creatine" at bounding box center [117, 54] width 26 height 8
drag, startPoint x: 145, startPoint y: 13, endPoint x: 34, endPoint y: 1, distance: 111.7
click at [34, 1] on div "creatine Search Categories creatine # creatine , # créatine creatine supplement…" at bounding box center [370, 16] width 721 height 33
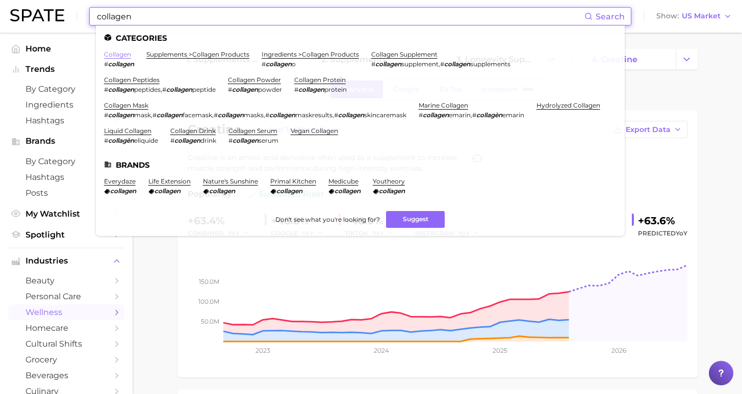
type input "collagen"
click at [124, 52] on link "collagen" at bounding box center [117, 54] width 27 height 8
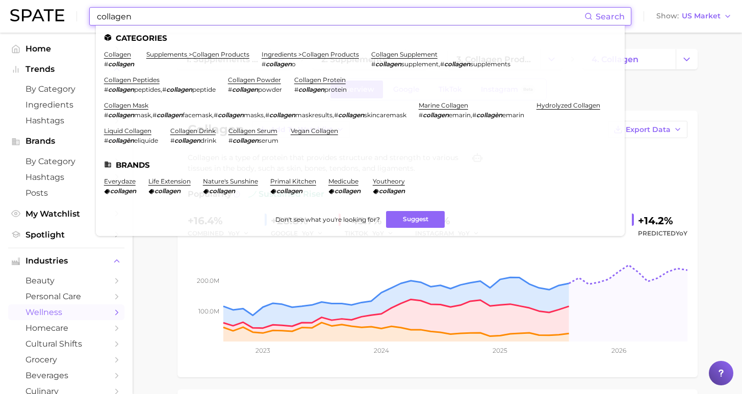
click at [217, 16] on input "collagen" at bounding box center [340, 16] width 488 height 17
click at [160, 76] on link "collagen peptides" at bounding box center [132, 80] width 56 height 8
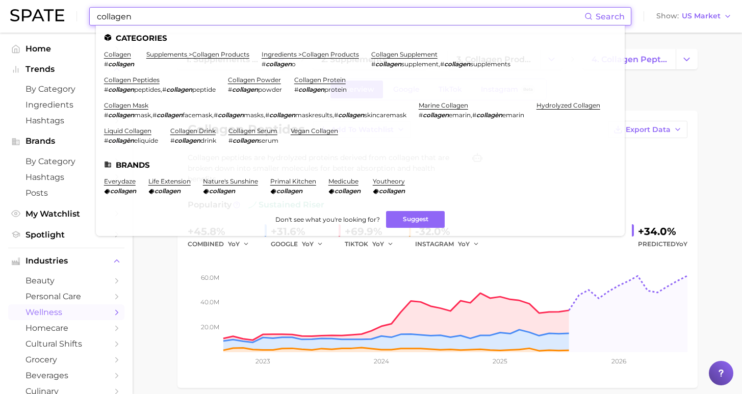
click at [253, 10] on input "collagen" at bounding box center [340, 16] width 488 height 17
click at [384, 55] on link "collagen supplement" at bounding box center [404, 54] width 66 height 8
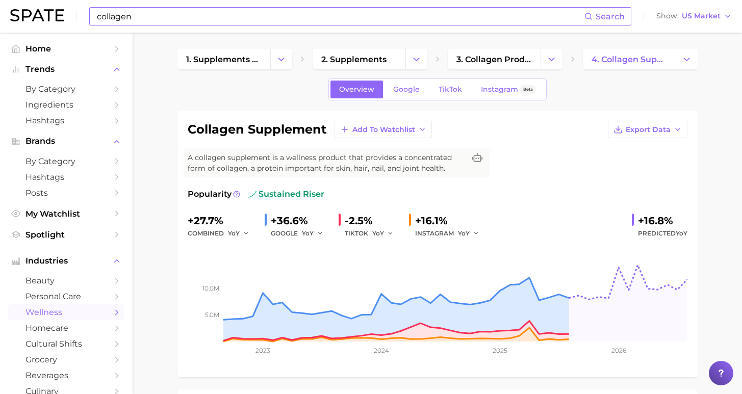
click at [210, 15] on input "collagen" at bounding box center [340, 16] width 488 height 17
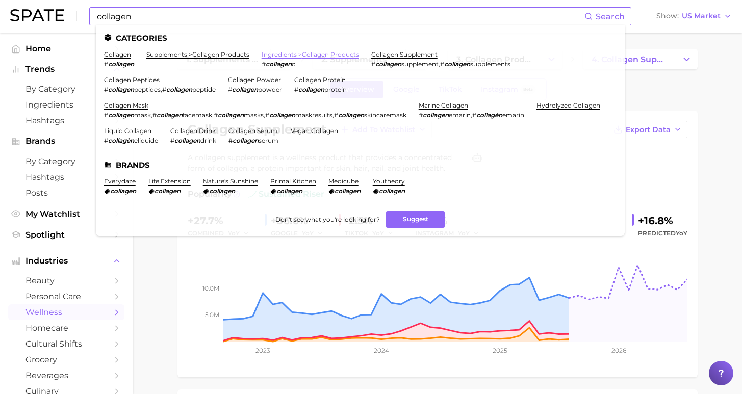
click at [271, 50] on link "ingredients > collagen products" at bounding box center [310, 54] width 97 height 8
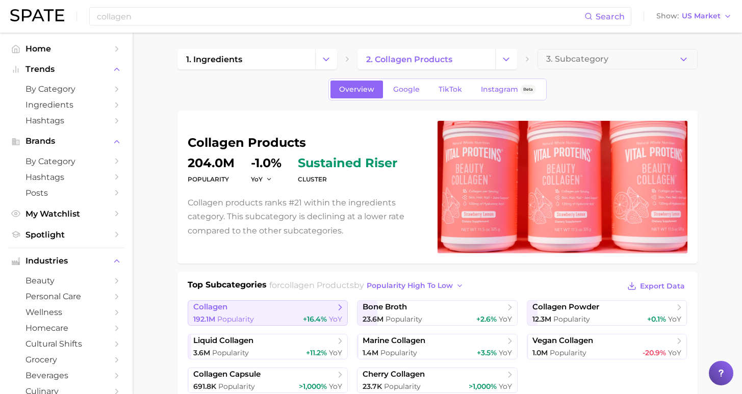
click at [296, 312] on span "collagen" at bounding box center [264, 307] width 142 height 10
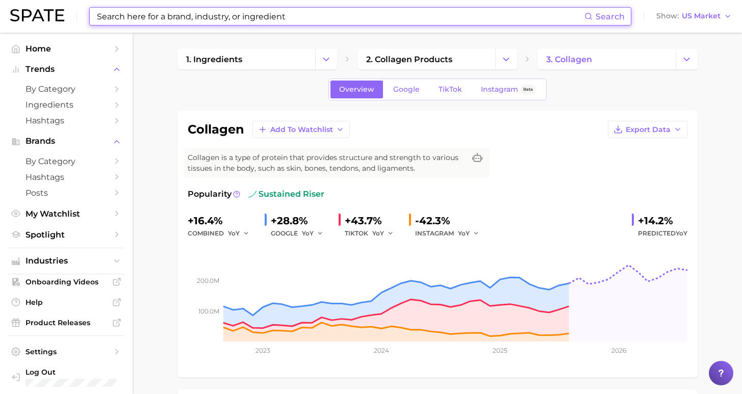
click at [249, 17] on input at bounding box center [340, 16] width 488 height 17
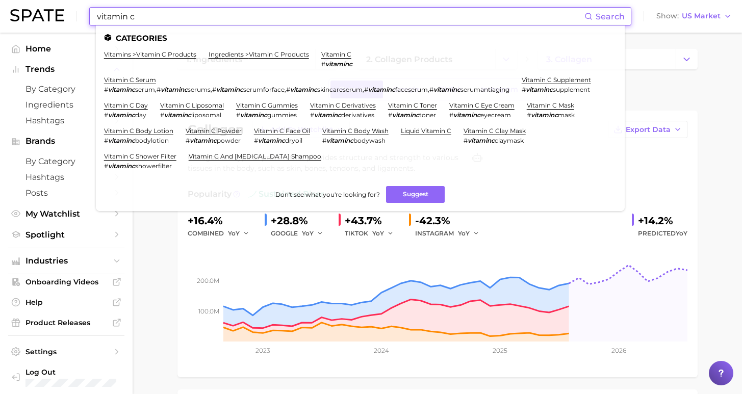
type input "vitamin c"
click at [207, 50] on ul "Categories vitamins > vitamin c products ingredients > vitamin c products vitam…" at bounding box center [360, 118] width 529 height 186
click at [210, 52] on link "ingredients > vitamin c products" at bounding box center [258, 54] width 100 height 8
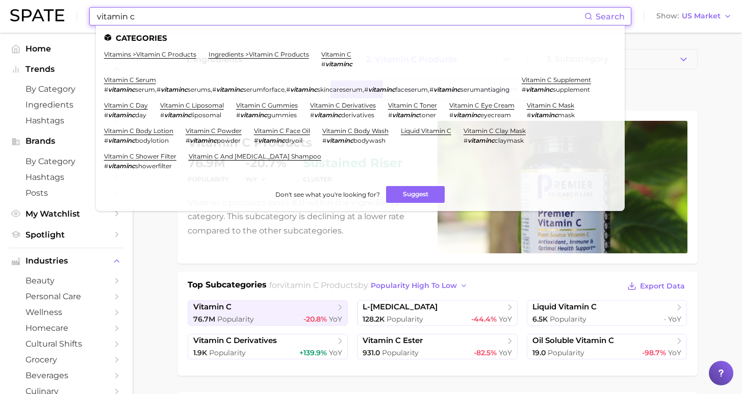
click at [237, 22] on input "vitamin c" at bounding box center [340, 16] width 488 height 17
drag, startPoint x: 165, startPoint y: 14, endPoint x: 54, endPoint y: 11, distance: 110.7
click at [54, 11] on div "vitamin c Search Categories vitamins > vitamin c products ingredients > vitamin…" at bounding box center [370, 16] width 721 height 33
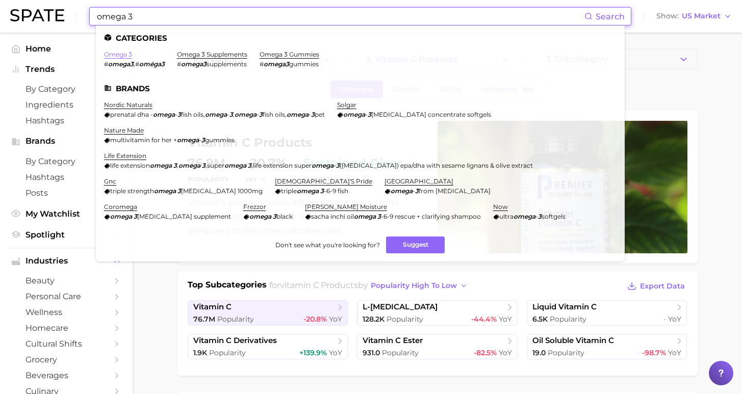
type input "omega 3"
click at [124, 56] on link "omega 3" at bounding box center [118, 54] width 28 height 8
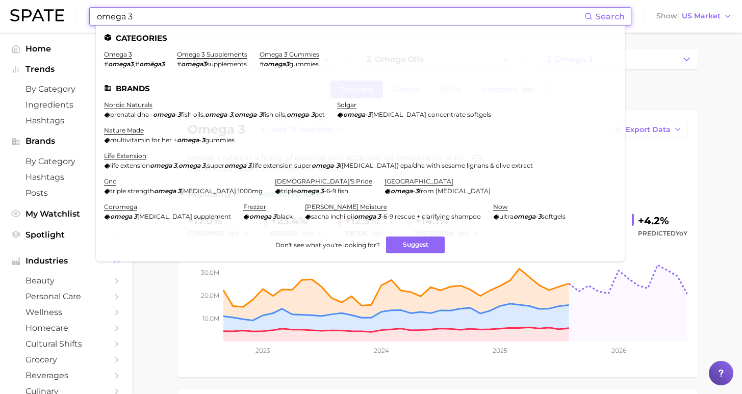
click at [229, 17] on input "omega 3" at bounding box center [340, 16] width 488 height 17
click at [226, 54] on link "omega 3 supplements" at bounding box center [212, 54] width 70 height 8
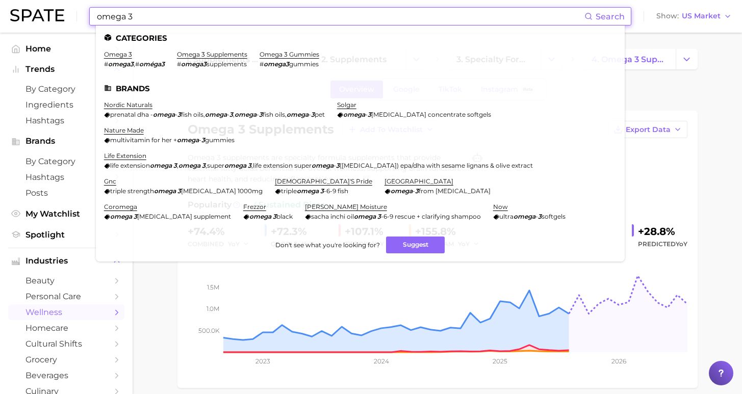
click at [337, 18] on input "omega 3" at bounding box center [340, 16] width 488 height 17
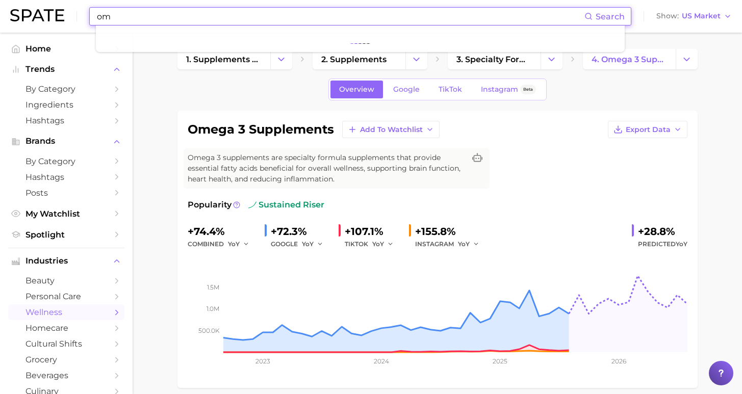
type input "o"
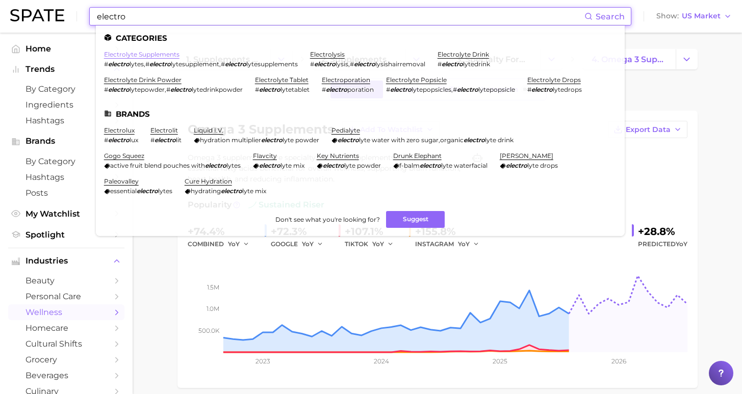
click at [157, 54] on link "electrolyte supplements" at bounding box center [141, 54] width 75 height 8
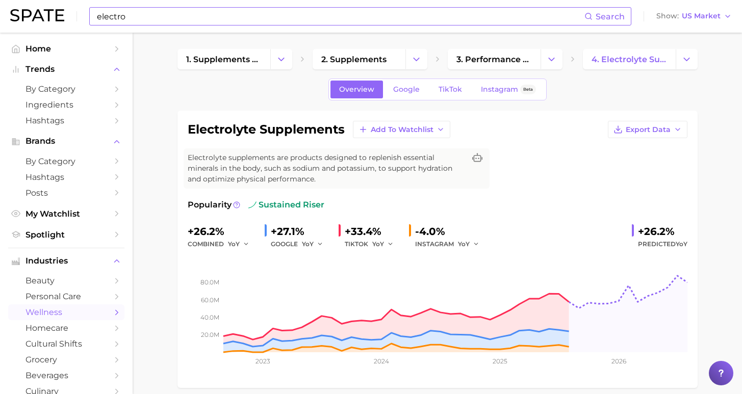
click at [257, 12] on input "electro" at bounding box center [340, 16] width 488 height 17
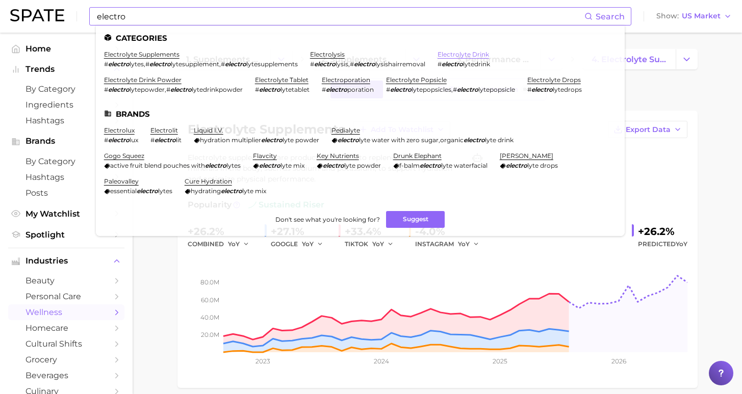
click at [441, 53] on link "electrolyte drink" at bounding box center [462, 54] width 51 height 8
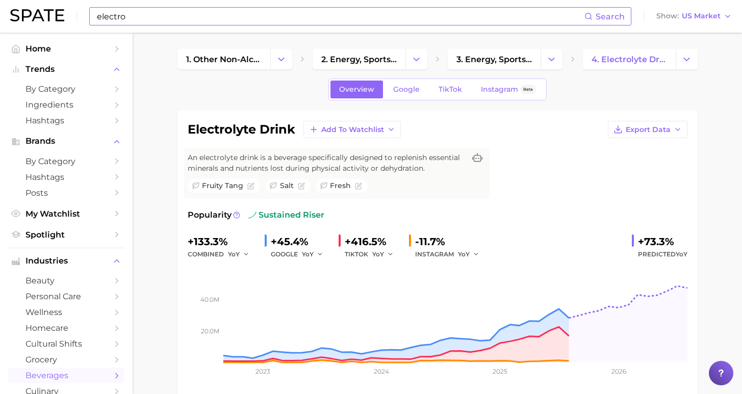
click at [287, 25] on div "electro Search Show US Market" at bounding box center [370, 16] width 721 height 33
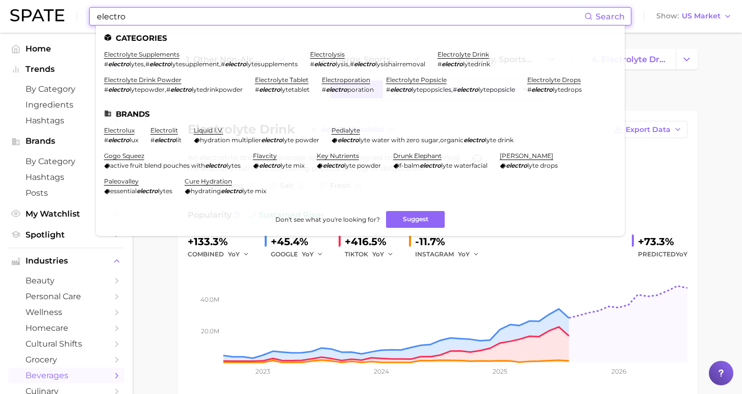
drag, startPoint x: 149, startPoint y: 10, endPoint x: 82, endPoint y: 1, distance: 67.9
click at [75, 1] on div "electro Search Categories electrolyte supplements # electro lytes , # electro l…" at bounding box center [370, 16] width 721 height 33
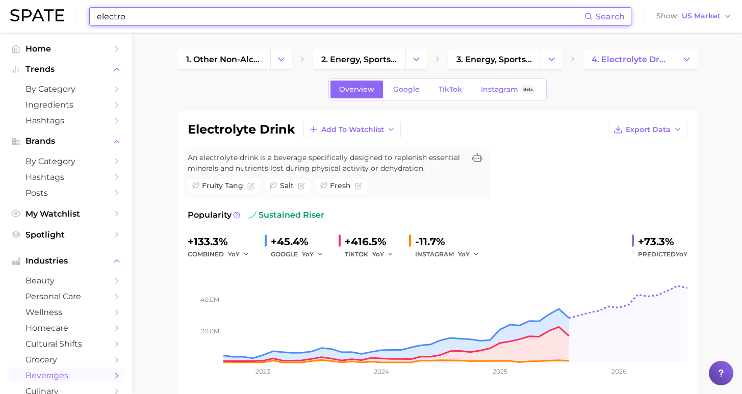
drag, startPoint x: 129, startPoint y: 15, endPoint x: 65, endPoint y: 4, distance: 65.3
click at [65, 4] on div "electro Search Show US Market" at bounding box center [370, 16] width 721 height 33
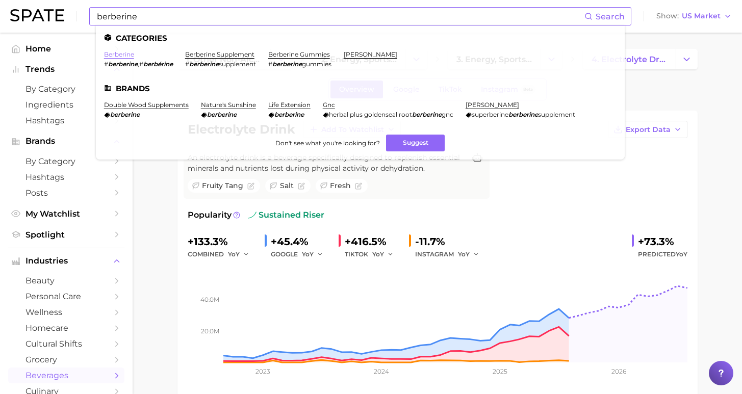
click at [113, 55] on link "berberine" at bounding box center [119, 54] width 30 height 8
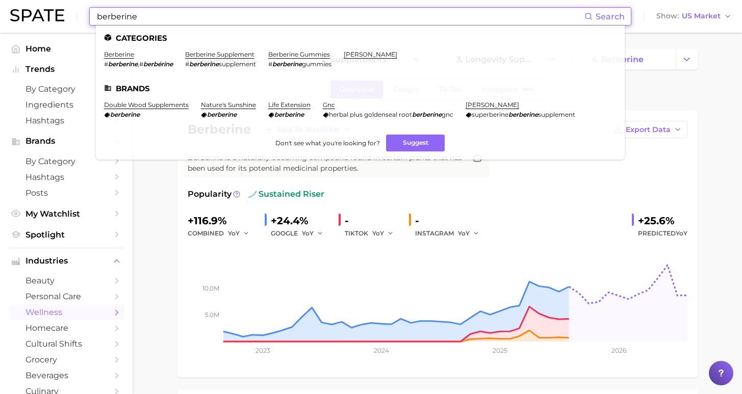
click at [351, 21] on input "berberine" at bounding box center [340, 16] width 488 height 17
click at [227, 50] on link "berberine supplement" at bounding box center [219, 54] width 69 height 8
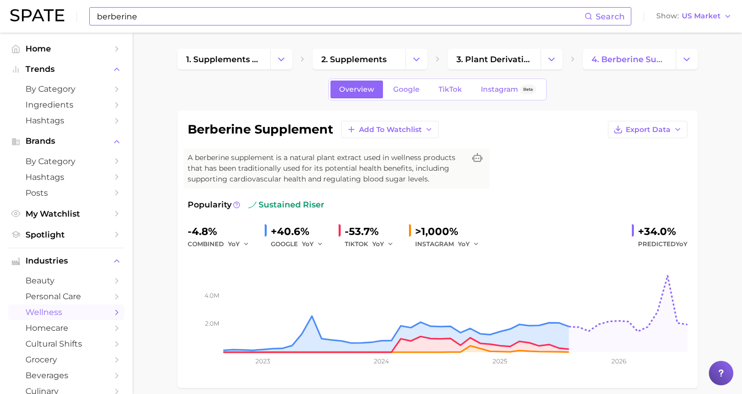
click at [260, 15] on input "berberine" at bounding box center [340, 16] width 488 height 17
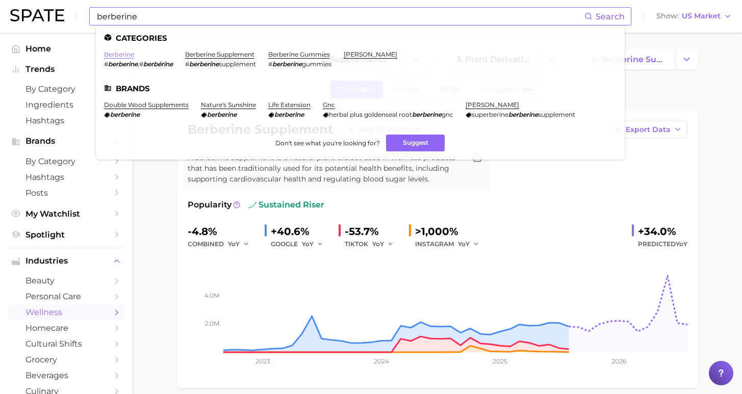
click at [125, 52] on link "berberine" at bounding box center [119, 54] width 30 height 8
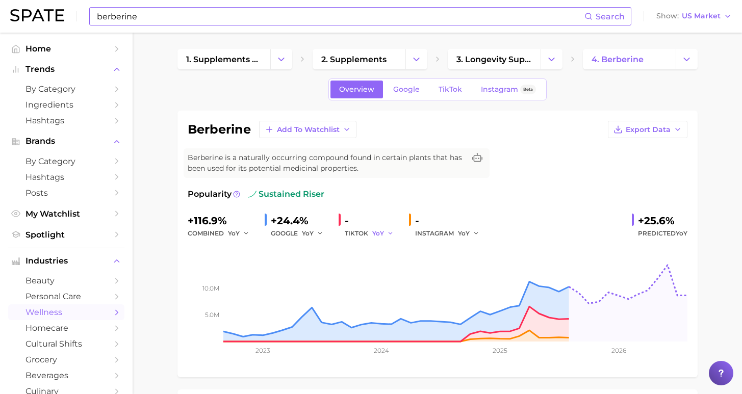
click at [382, 233] on button "YoY" at bounding box center [383, 233] width 22 height 12
click at [384, 271] on span "QoQ" at bounding box center [385, 268] width 17 height 9
click at [389, 232] on icon "button" at bounding box center [392, 233] width 7 height 7
click at [390, 284] on button "MoM" at bounding box center [428, 286] width 112 height 18
click at [390, 237] on icon "button" at bounding box center [393, 233] width 7 height 7
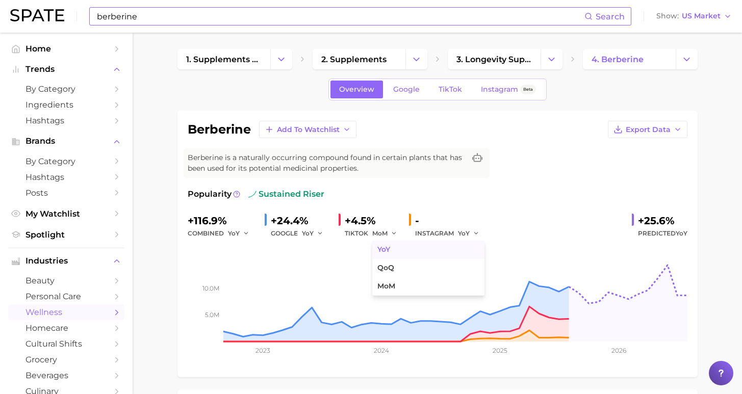
click at [387, 252] on button "YoY" at bounding box center [428, 250] width 112 height 18
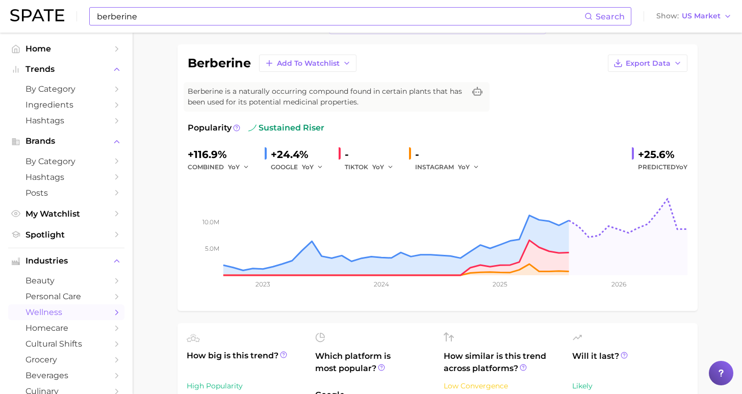
scroll to position [69, 0]
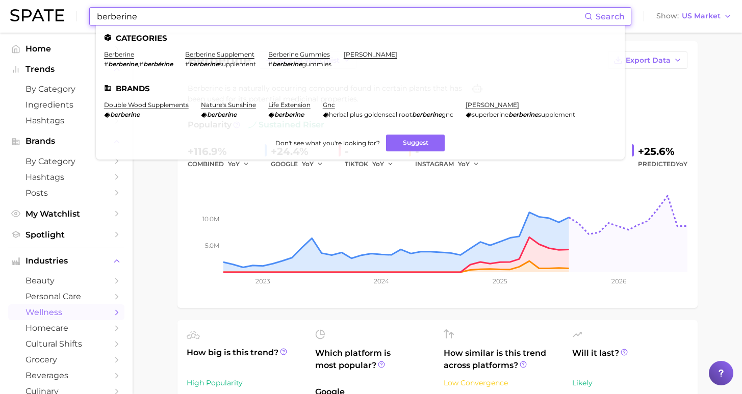
drag, startPoint x: 149, startPoint y: 19, endPoint x: 76, endPoint y: 19, distance: 72.9
click at [76, 19] on div "berberine Search Categories berberine # berberine , # berbérine berberine suppl…" at bounding box center [370, 16] width 721 height 33
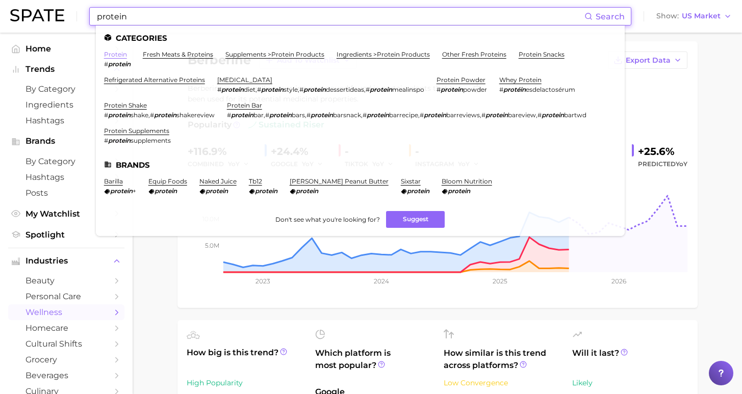
type input "protein"
click at [117, 52] on link "protein" at bounding box center [115, 54] width 23 height 8
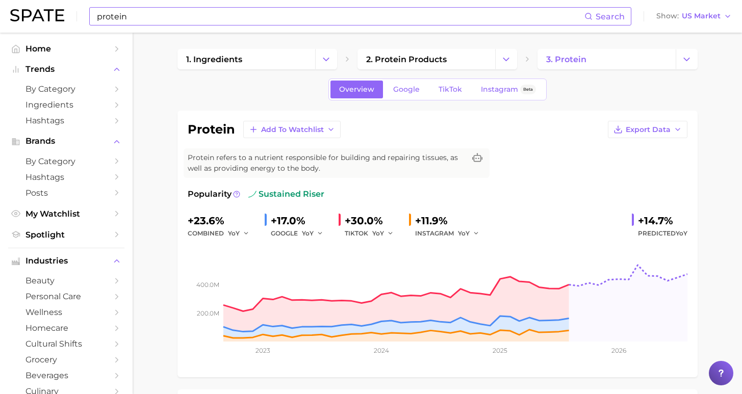
click at [224, 19] on input "protein" at bounding box center [340, 16] width 488 height 17
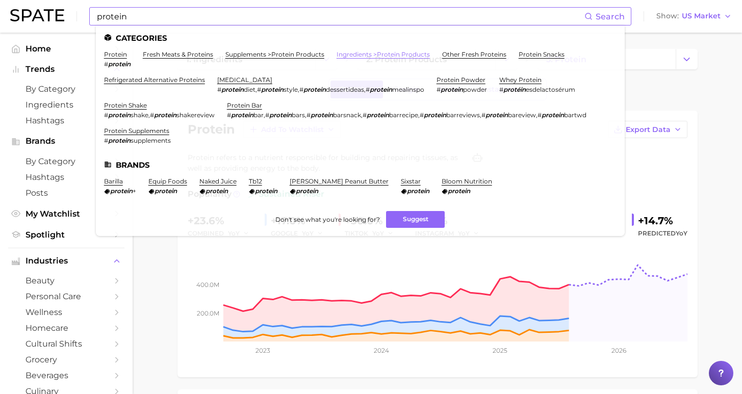
click at [377, 57] on link "ingredients > protein products" at bounding box center [382, 54] width 93 height 8
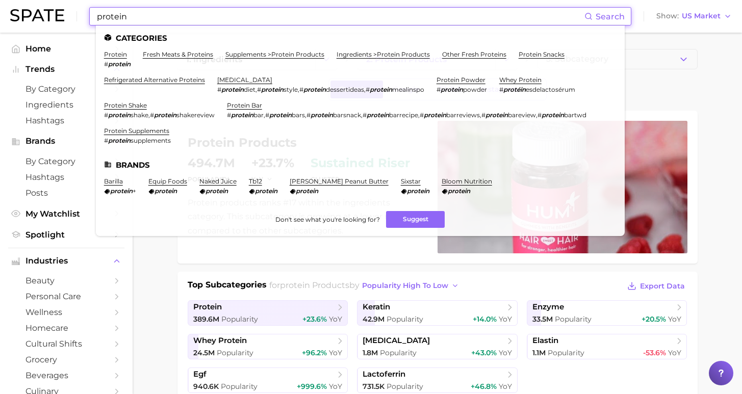
click at [196, 18] on input "protein" at bounding box center [340, 16] width 488 height 17
click at [249, 50] on link "supplements > protein products" at bounding box center [274, 54] width 99 height 8
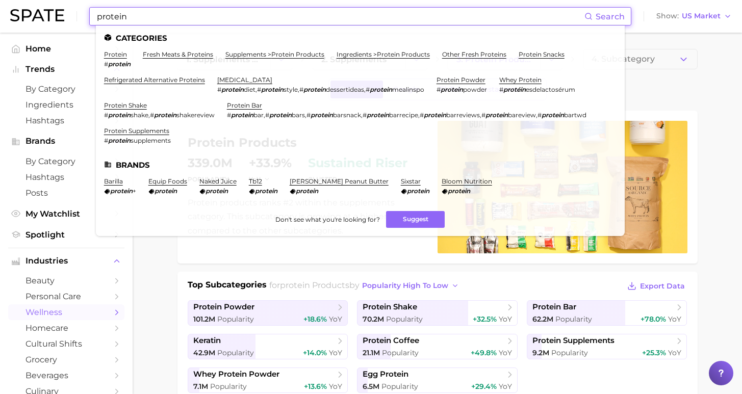
drag, startPoint x: 173, startPoint y: 15, endPoint x: 89, endPoint y: 14, distance: 84.1
click at [89, 14] on div "protein Search Categories protein # protein fresh meats & proteins supplements …" at bounding box center [360, 16] width 542 height 18
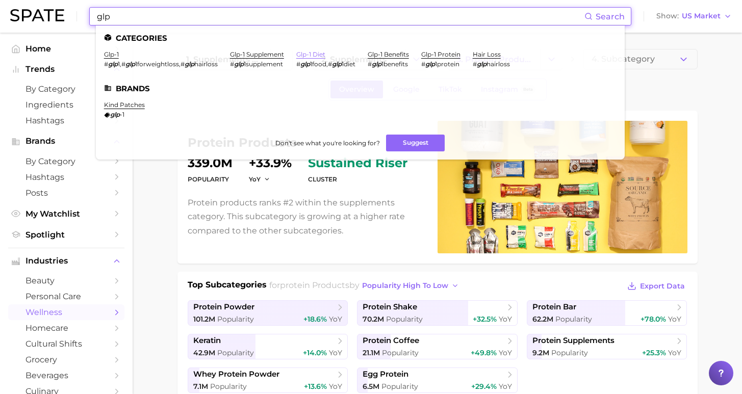
type input "glp"
click at [297, 54] on link "glp-1 diet" at bounding box center [310, 54] width 29 height 8
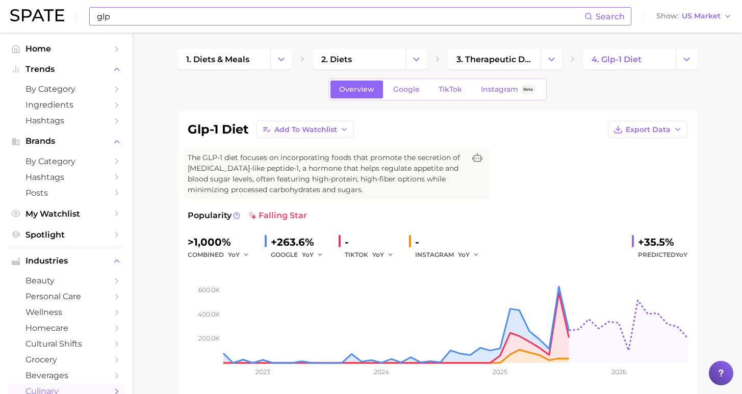
click at [273, 11] on input "glp" at bounding box center [340, 16] width 488 height 17
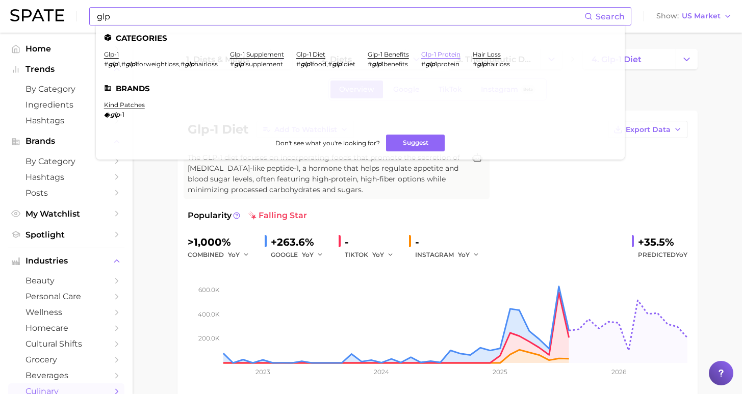
click at [431, 55] on link "glp-1 protein" at bounding box center [440, 54] width 39 height 8
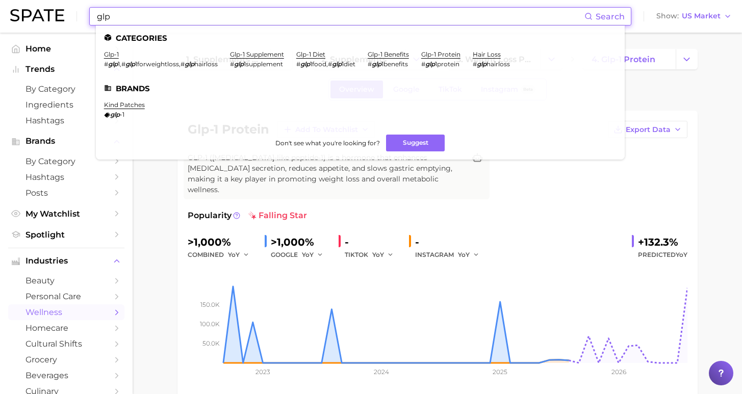
click at [294, 12] on input "glp" at bounding box center [340, 16] width 488 height 17
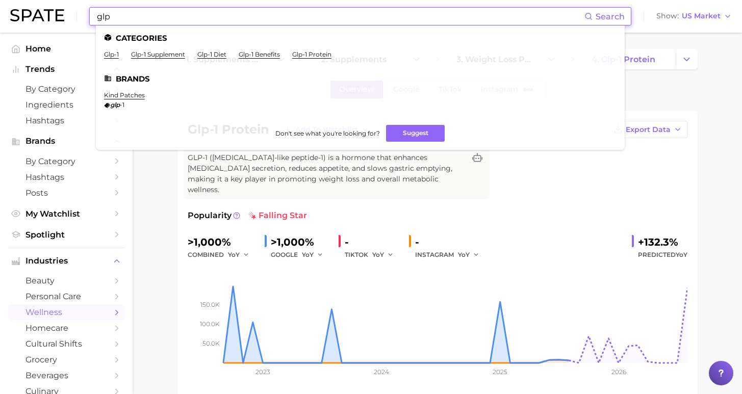
drag, startPoint x: 117, startPoint y: 11, endPoint x: 79, endPoint y: 9, distance: 37.8
click at [79, 9] on div "glp Search Categories glp-1 glp-1 supplement glp-1 diet glp-1 benefits glp-1 pr…" at bounding box center [370, 16] width 721 height 33
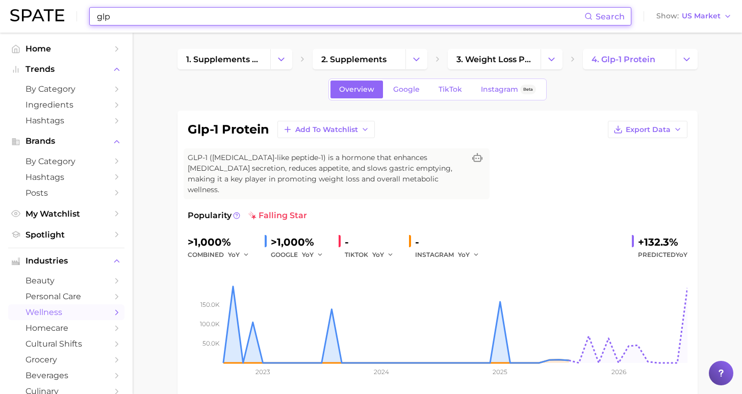
drag, startPoint x: 114, startPoint y: 14, endPoint x: 82, endPoint y: 10, distance: 31.8
click at [82, 10] on div "glp Search Show US Market" at bounding box center [370, 16] width 721 height 33
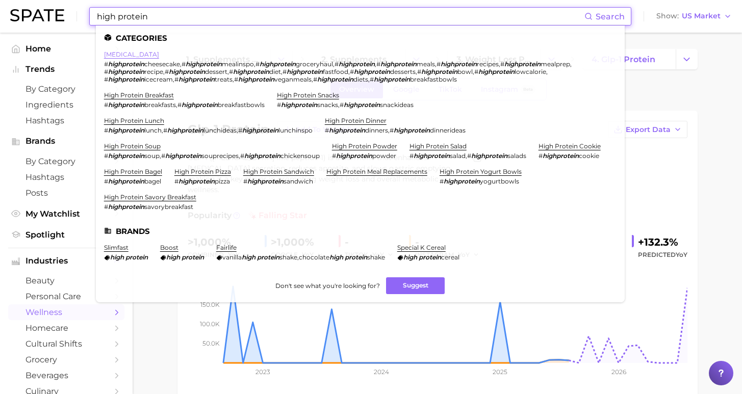
click at [128, 53] on link "[MEDICAL_DATA]" at bounding box center [131, 54] width 55 height 8
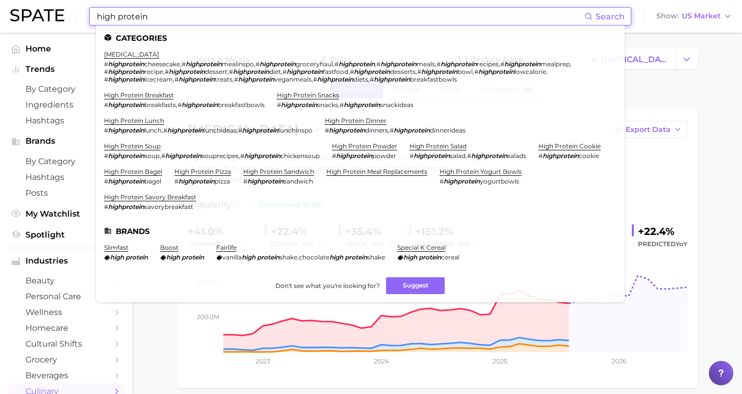
drag, startPoint x: 176, startPoint y: 8, endPoint x: 66, endPoint y: 7, distance: 110.1
click at [66, 7] on div "high protein Search Categories [MEDICAL_DATA] # highprotein cheesecake , # high…" at bounding box center [370, 16] width 721 height 33
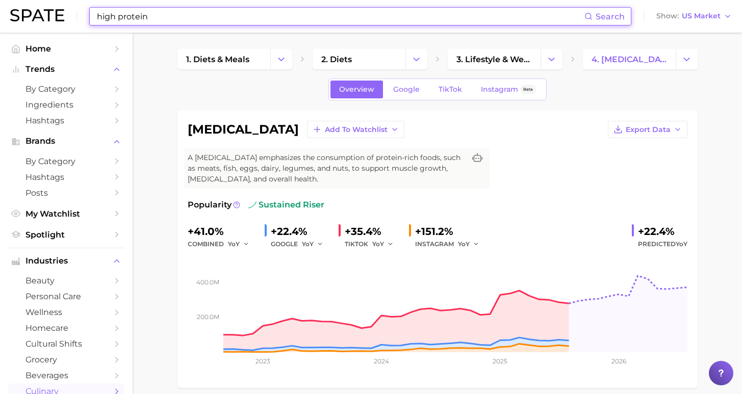
drag, startPoint x: 169, startPoint y: 15, endPoint x: 116, endPoint y: 20, distance: 53.3
click at [116, 20] on input "high protein" at bounding box center [340, 16] width 488 height 17
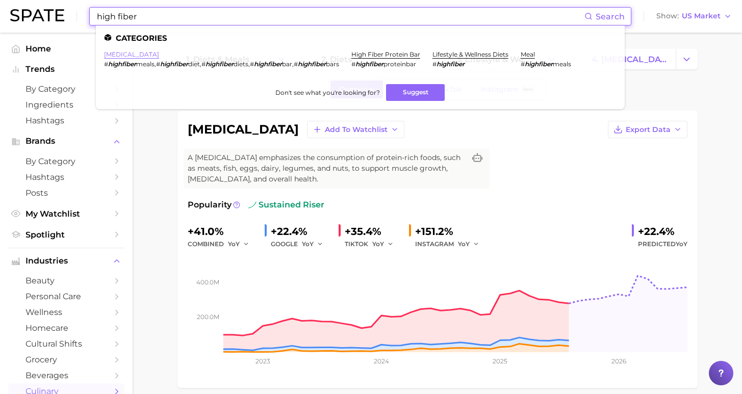
type input "high fiber"
click at [140, 57] on link "[MEDICAL_DATA]" at bounding box center [131, 54] width 55 height 8
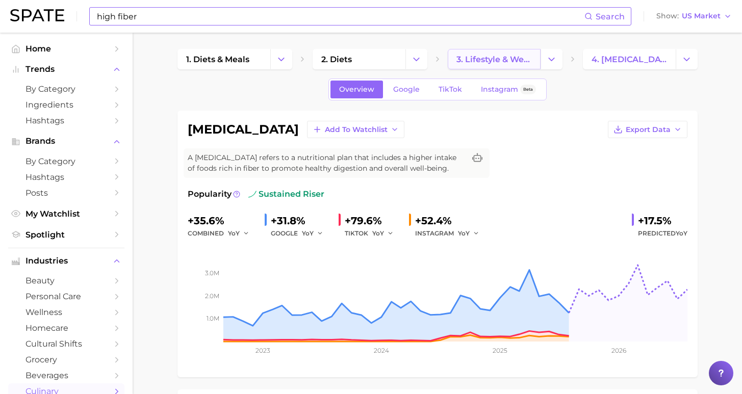
click at [498, 62] on span "3. lifestyle & wellness diets" at bounding box center [493, 60] width 75 height 10
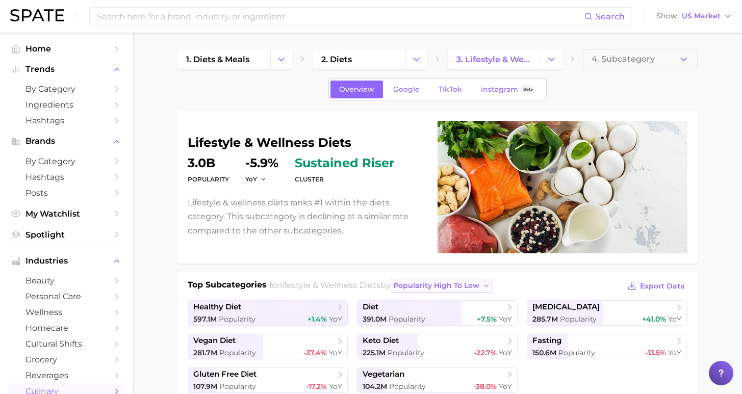
click at [444, 283] on span "popularity high to low" at bounding box center [436, 285] width 86 height 9
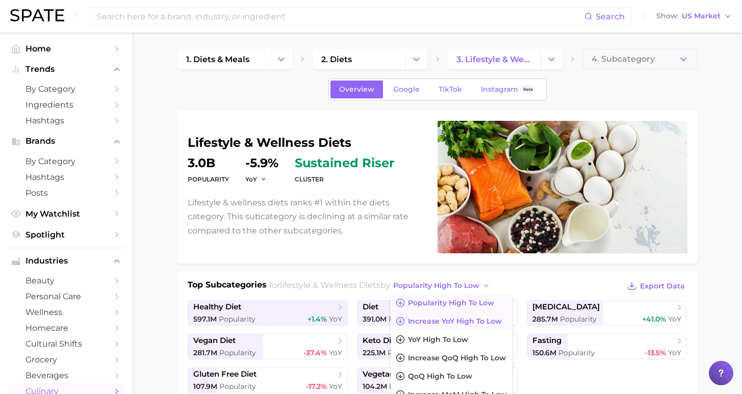
click at [438, 321] on span "Increase YoY high to low" at bounding box center [455, 321] width 94 height 9
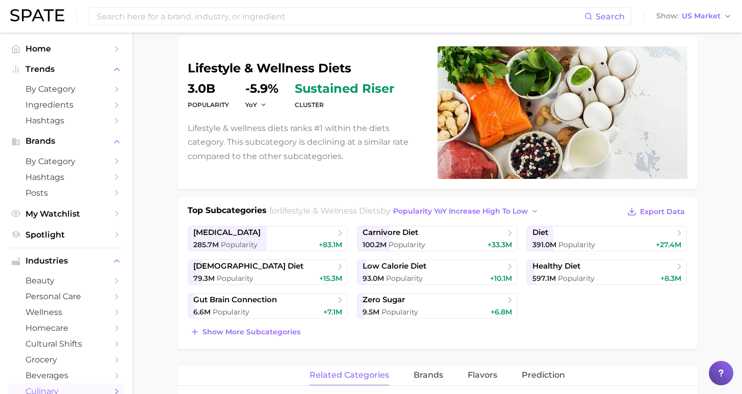
scroll to position [77, 0]
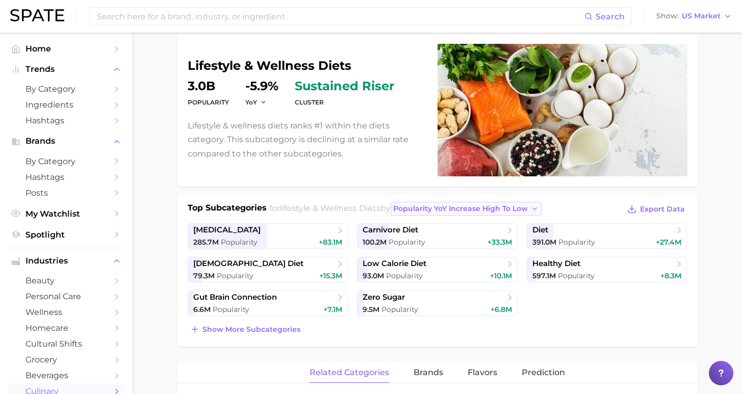
click at [451, 212] on span "Popularity YoY increase high to low" at bounding box center [460, 208] width 135 height 9
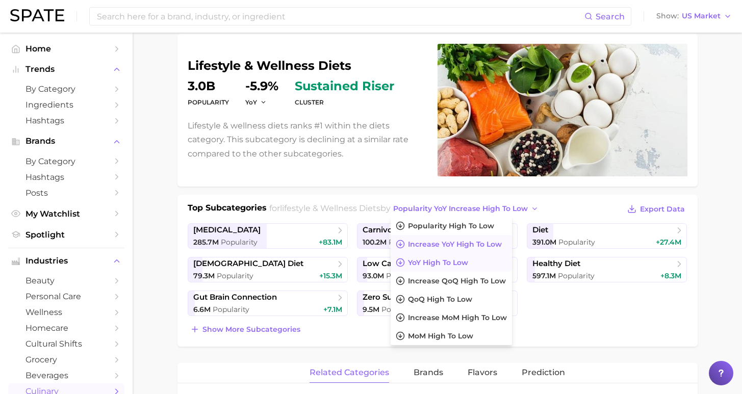
click at [430, 267] on span "YoY high to low" at bounding box center [438, 262] width 60 height 9
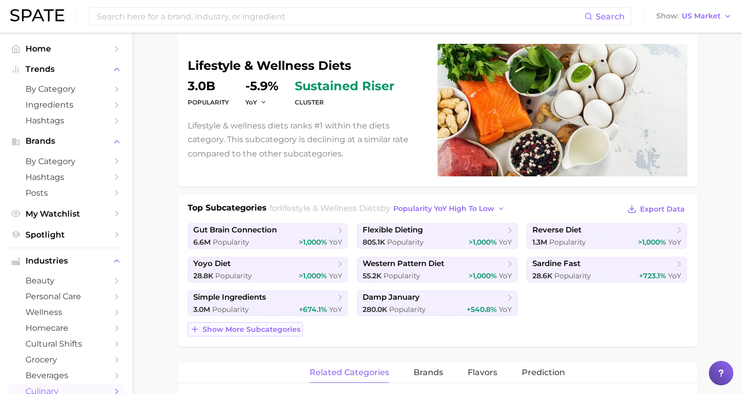
click at [265, 335] on button "Show more subcategories" at bounding box center [245, 329] width 115 height 14
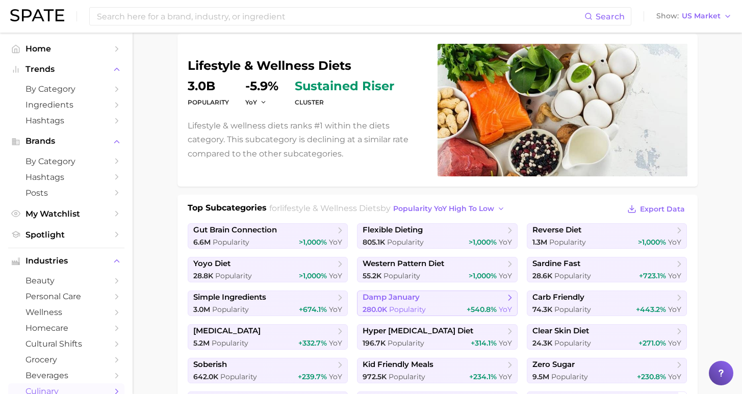
click at [482, 295] on span "damp january" at bounding box center [433, 298] width 142 height 10
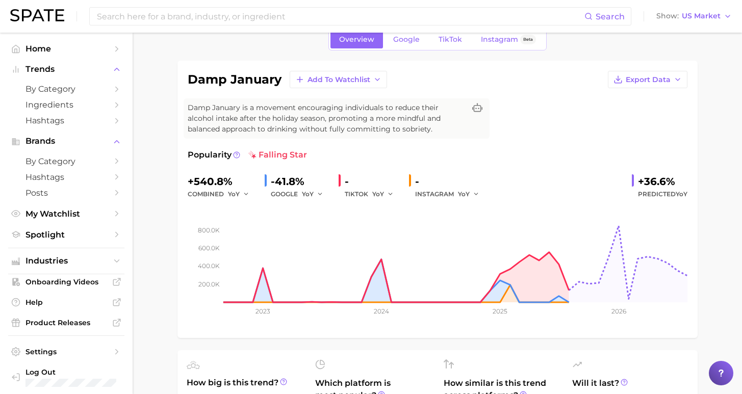
scroll to position [47, 0]
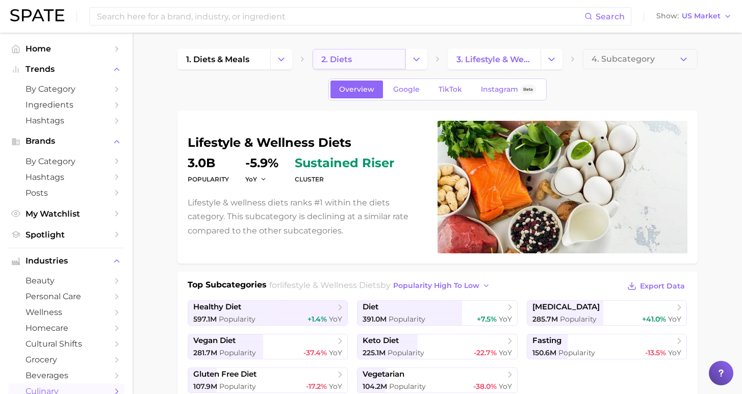
click at [380, 60] on link "2. diets" at bounding box center [358, 59] width 93 height 20
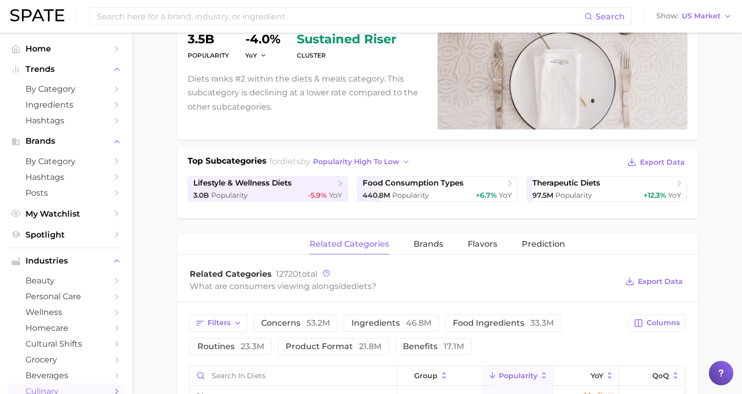
scroll to position [125, 0]
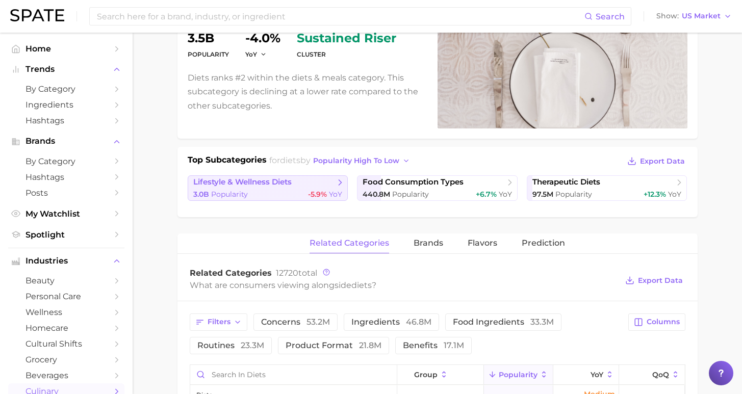
click at [279, 191] on div "3.0b Popularity -5.9% YoY" at bounding box center [267, 195] width 149 height 10
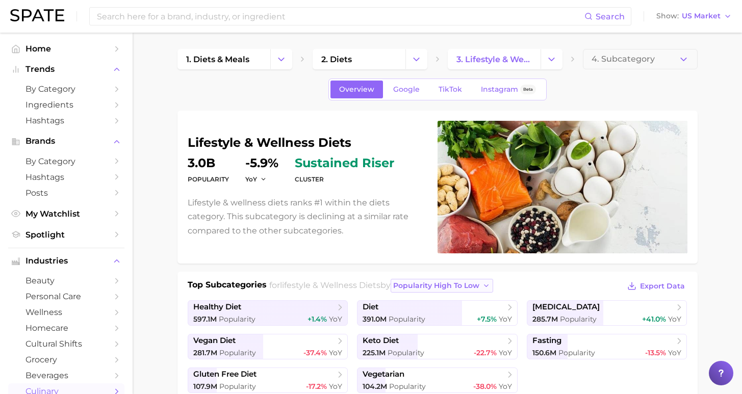
click at [428, 281] on button "popularity high to low" at bounding box center [441, 286] width 102 height 14
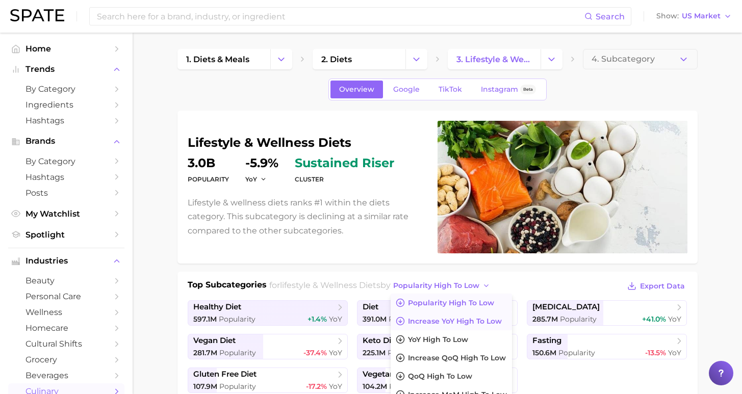
click at [429, 323] on span "Increase YoY high to low" at bounding box center [455, 321] width 94 height 9
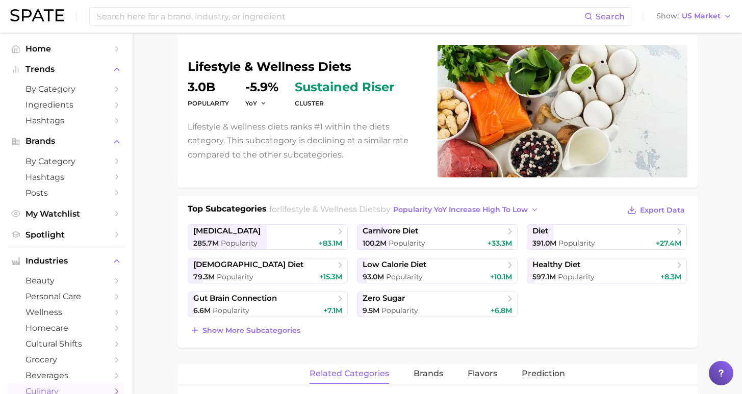
scroll to position [89, 0]
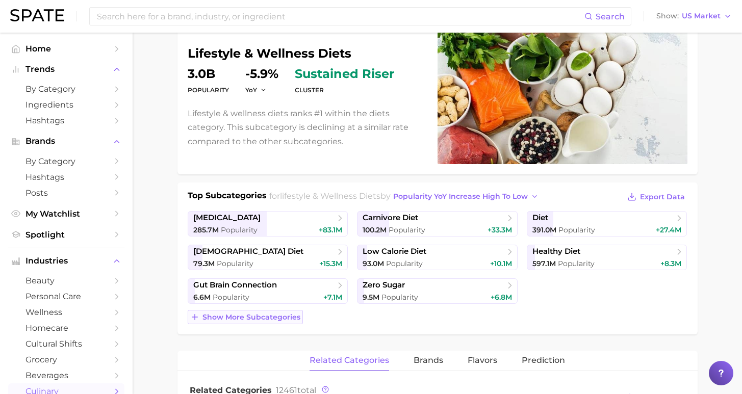
click at [282, 315] on span "Show more subcategories" at bounding box center [251, 317] width 98 height 9
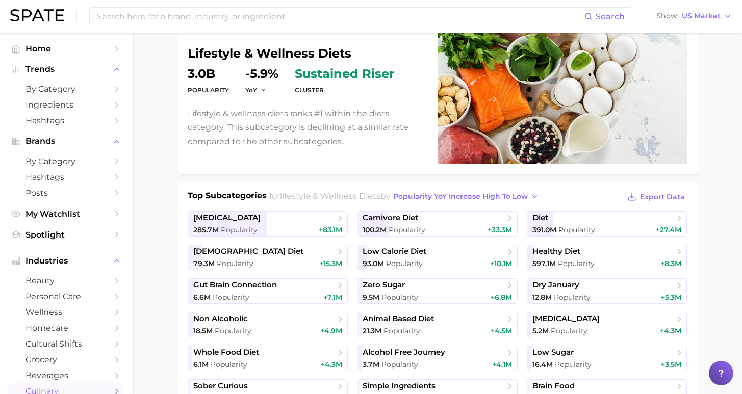
click at [462, 1] on div "Search Show US Market" at bounding box center [370, 16] width 721 height 33
click at [403, 196] on span "Popularity YoY increase high to low" at bounding box center [460, 196] width 135 height 9
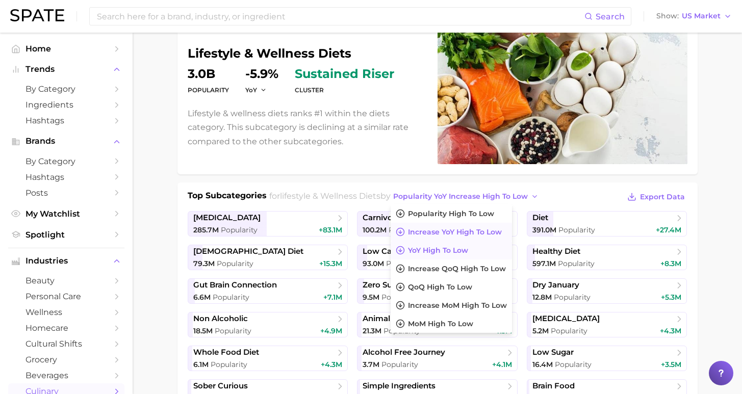
click at [414, 251] on span "YoY high to low" at bounding box center [438, 250] width 60 height 9
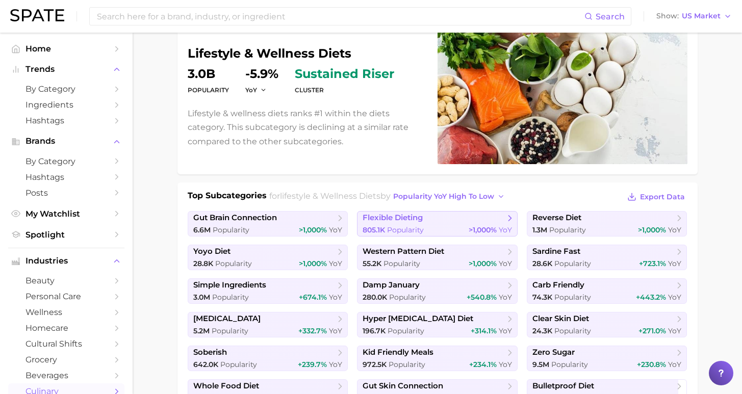
click at [390, 219] on span "flexible dieting" at bounding box center [392, 218] width 60 height 10
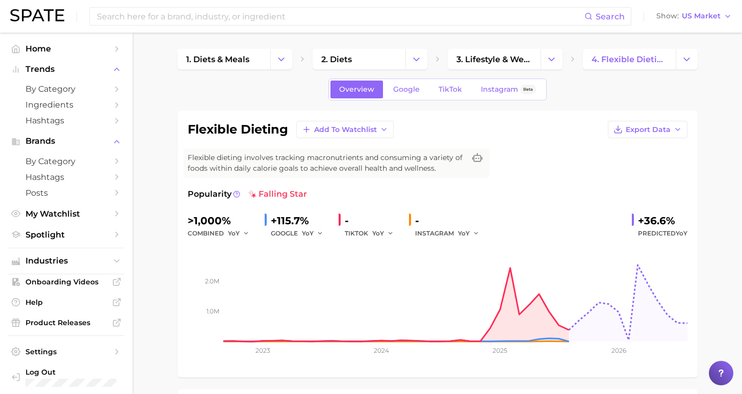
scroll to position [89, 0]
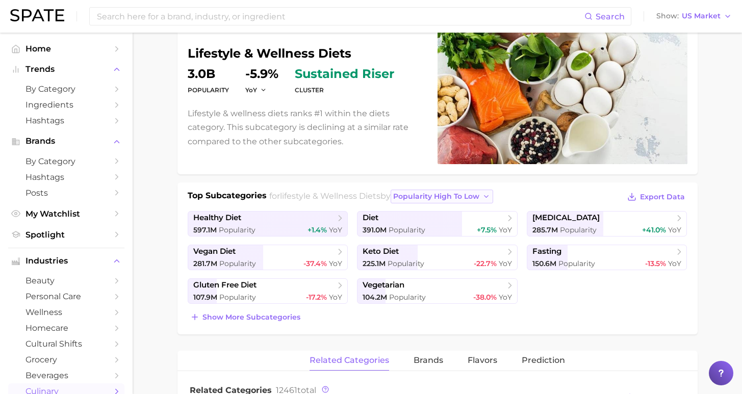
click at [425, 194] on span "popularity high to low" at bounding box center [436, 196] width 86 height 9
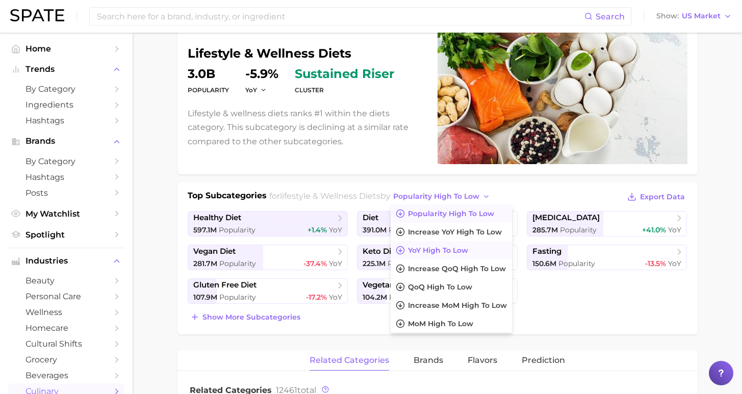
click at [426, 254] on span "YoY high to low" at bounding box center [438, 250] width 60 height 9
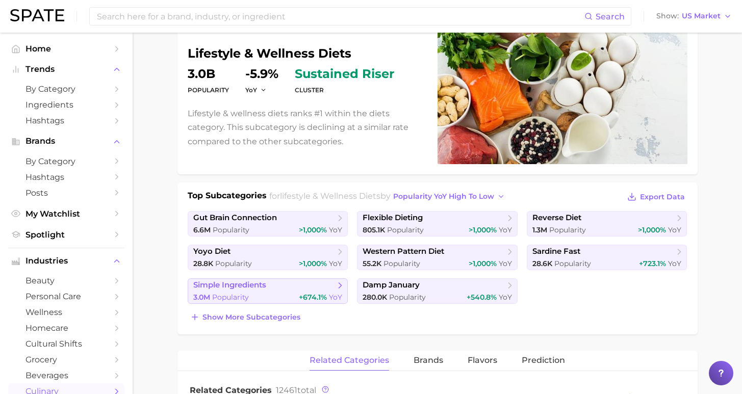
click at [293, 295] on div "3.0m Popularity +674.1% YoY" at bounding box center [267, 298] width 149 height 10
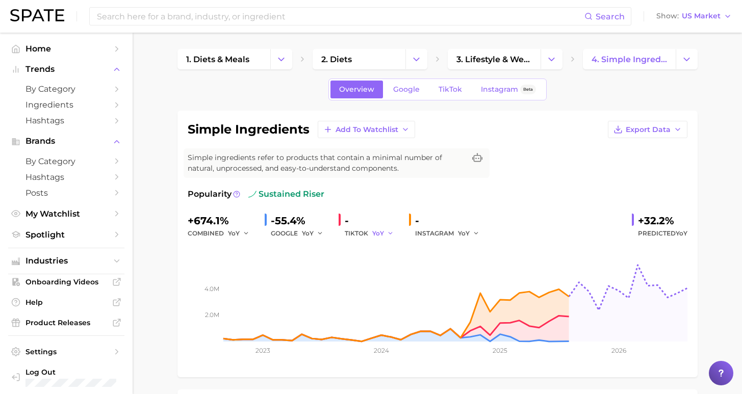
click at [387, 236] on icon "button" at bounding box center [390, 233] width 7 height 7
click at [385, 255] on button "YoY" at bounding box center [428, 250] width 112 height 18
click at [387, 230] on icon "button" at bounding box center [390, 233] width 7 height 7
click at [385, 266] on span "QoQ" at bounding box center [385, 268] width 17 height 9
click at [317, 233] on icon "button" at bounding box center [320, 233] width 7 height 7
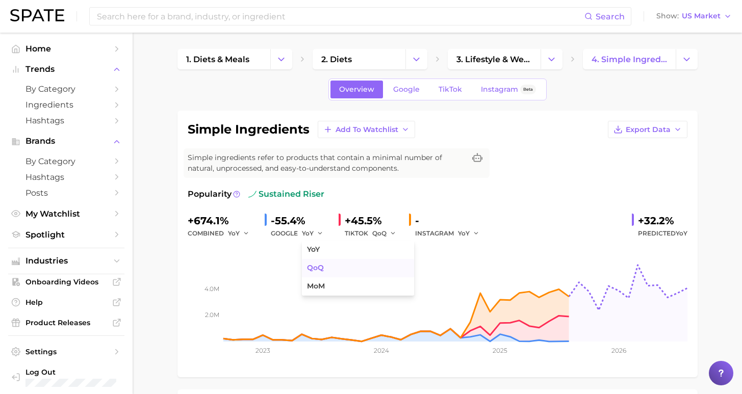
click at [315, 273] on button "QoQ" at bounding box center [358, 268] width 112 height 18
click at [392, 232] on div "QoQ" at bounding box center [386, 233] width 29 height 12
click at [383, 236] on button "QoQ" at bounding box center [384, 233] width 24 height 12
click at [386, 253] on span "YoY" at bounding box center [383, 249] width 13 height 9
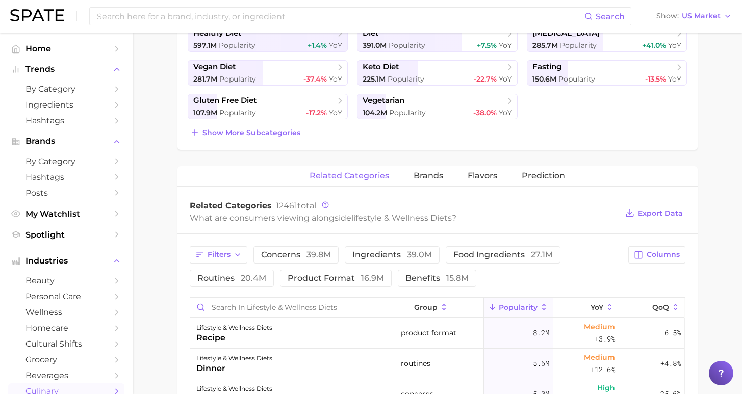
scroll to position [278, 0]
